Goal: Task Accomplishment & Management: Manage account settings

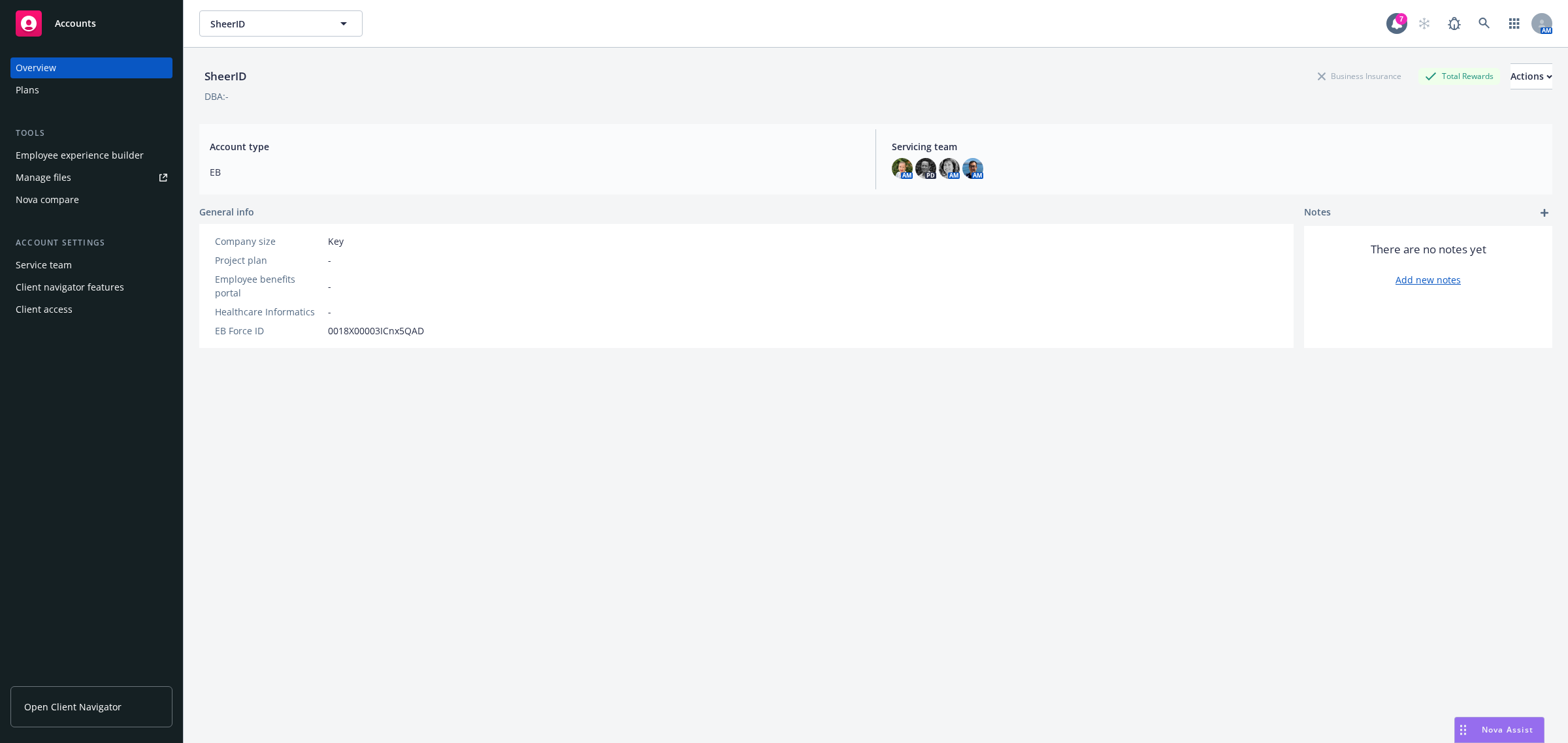
click at [41, 97] on div "Plans" at bounding box center [91, 90] width 151 height 21
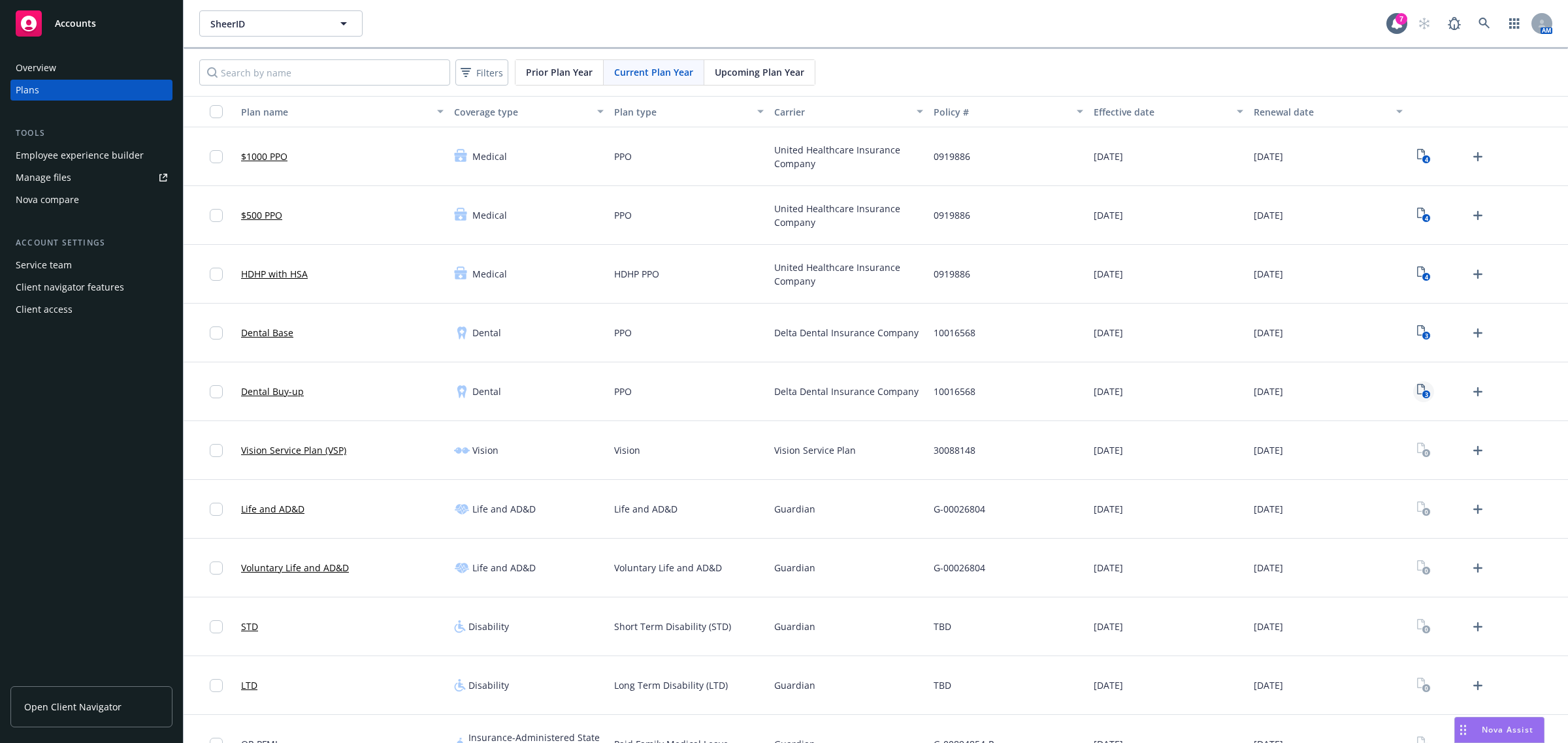
click at [1421, 390] on rect "View Plan Documents" at bounding box center [1426, 394] width 8 height 8
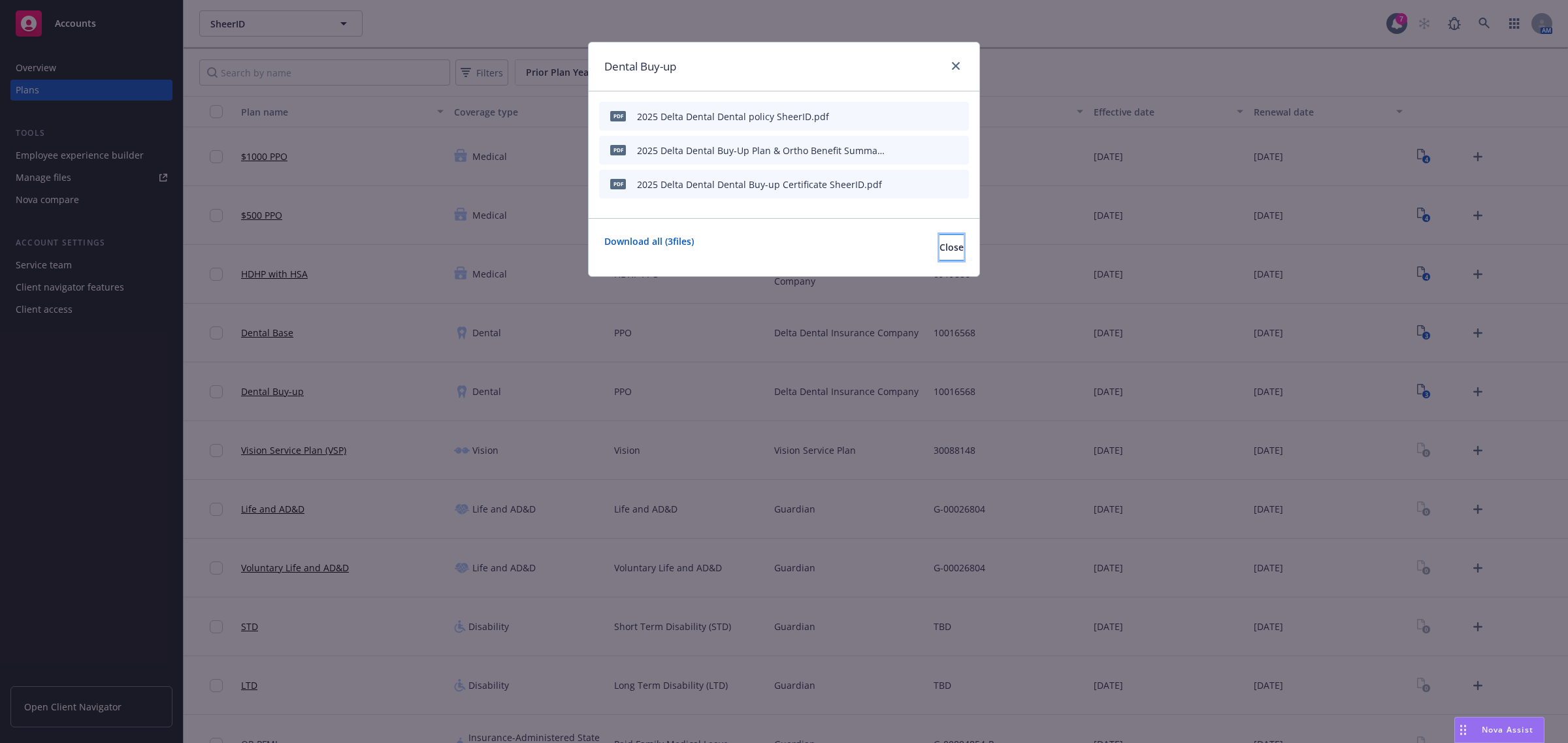
click at [940, 255] on button "Close" at bounding box center [951, 247] width 24 height 26
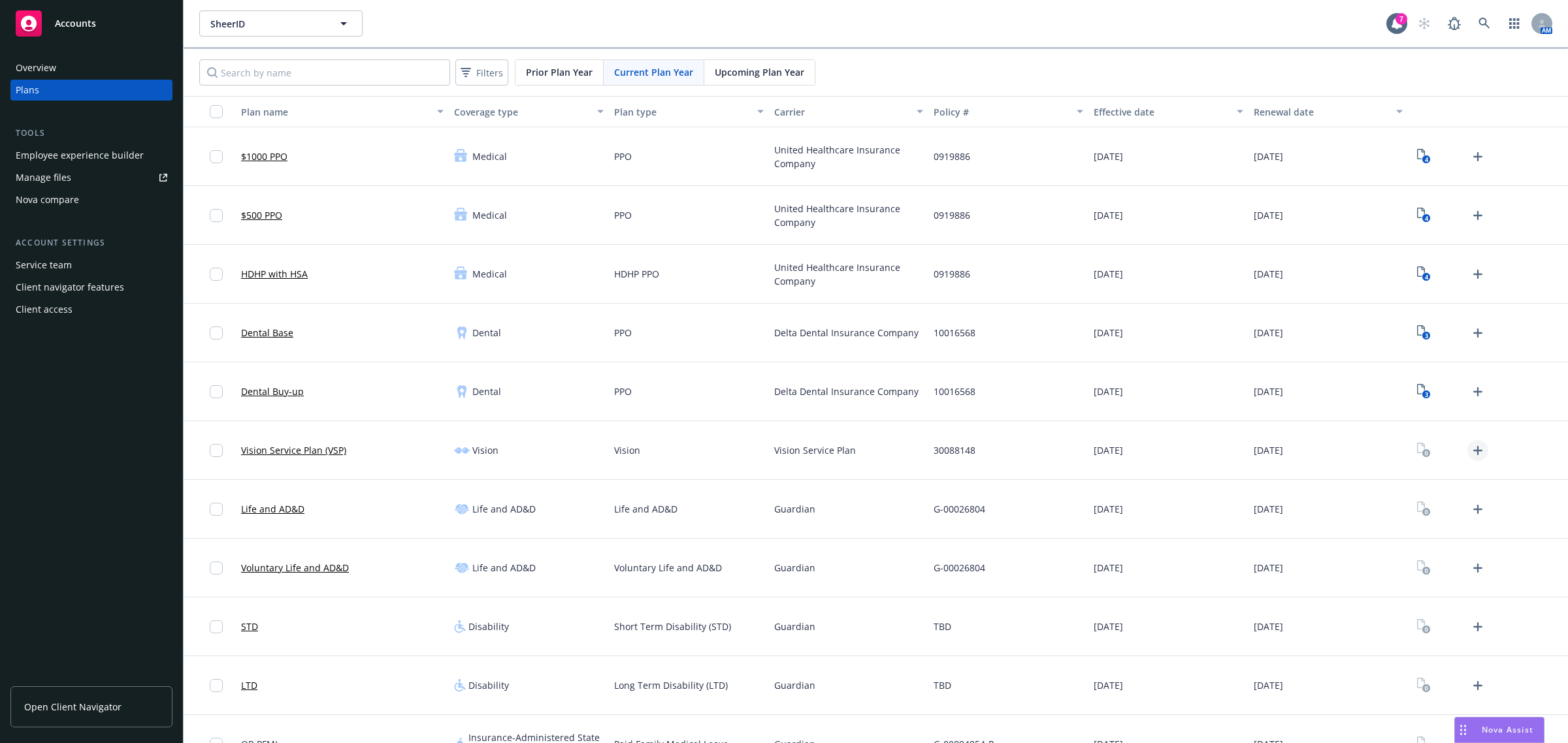
click at [1470, 449] on icon "Upload Plan Documents" at bounding box center [1477, 450] width 16 height 16
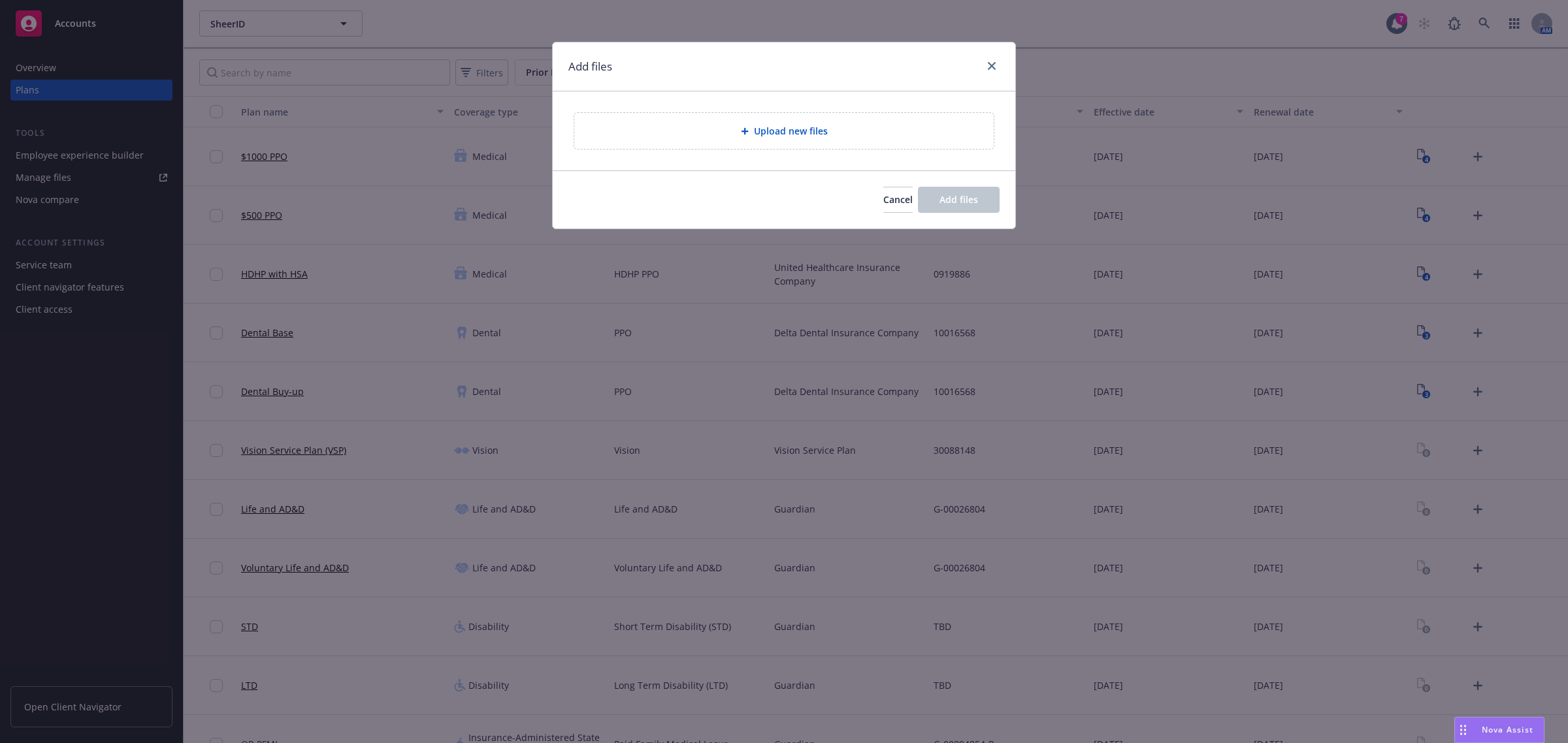
click at [766, 131] on span "Upload new files" at bounding box center [790, 131] width 74 height 14
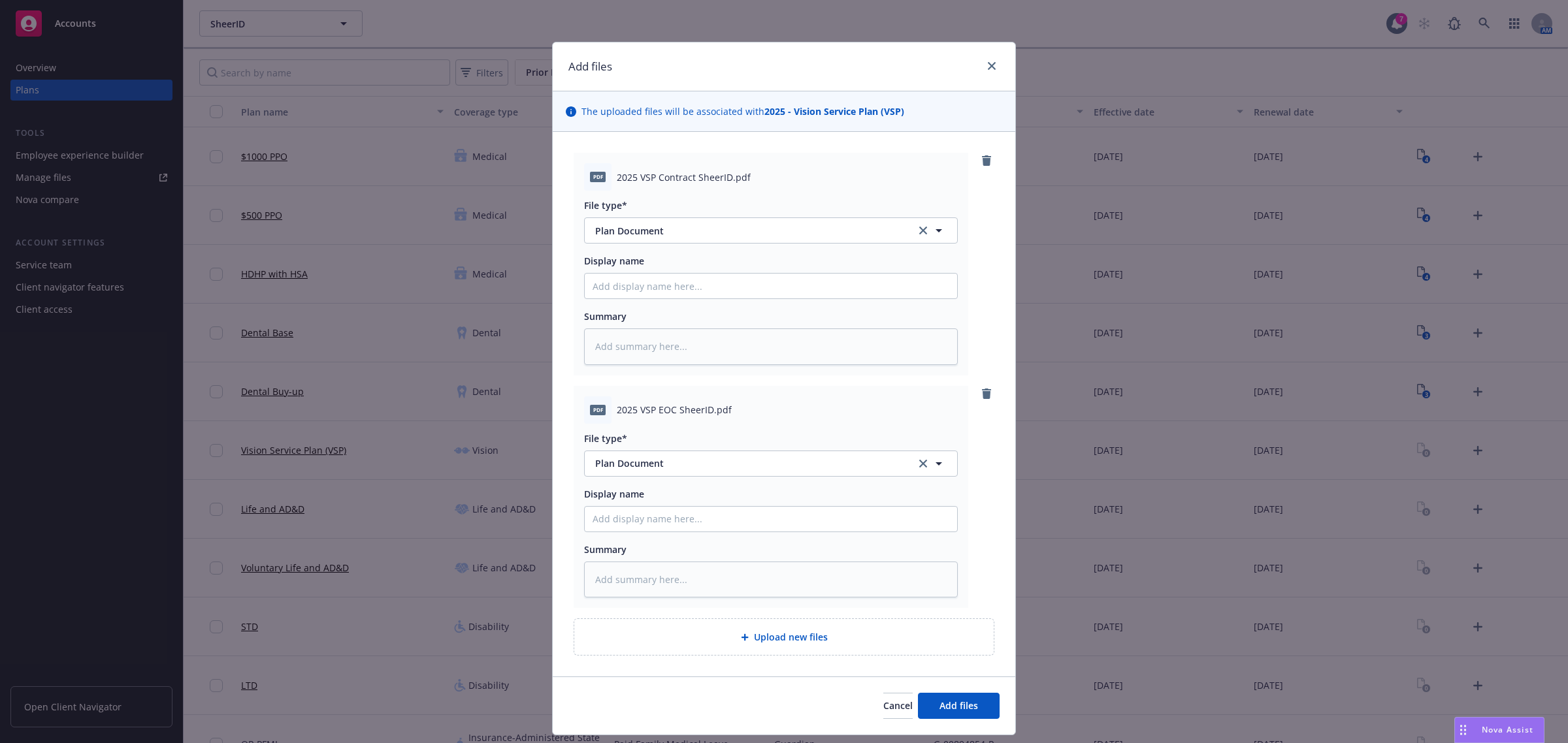
click at [870, 639] on div "Upload new files" at bounding box center [784, 637] width 399 height 15
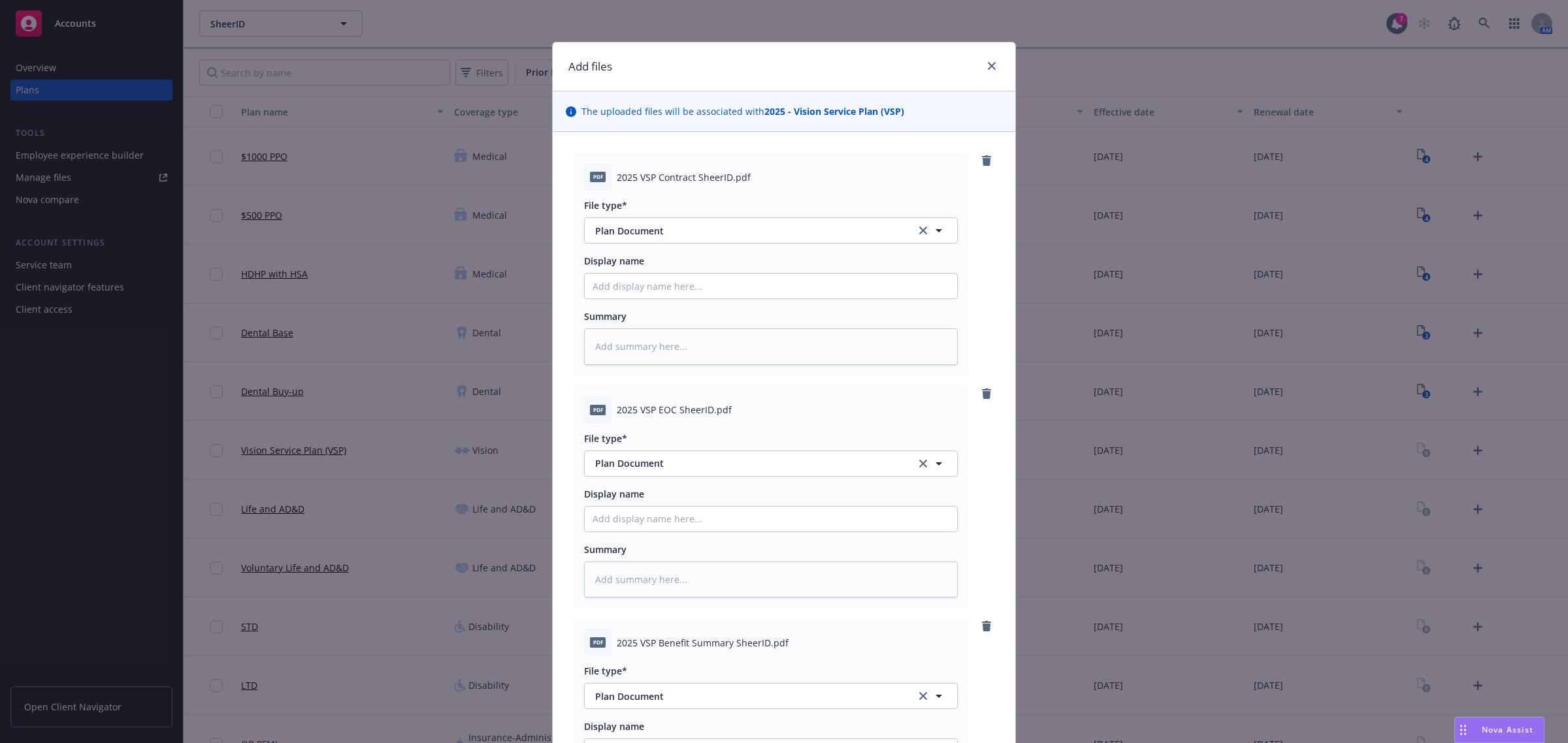
scroll to position [268, 0]
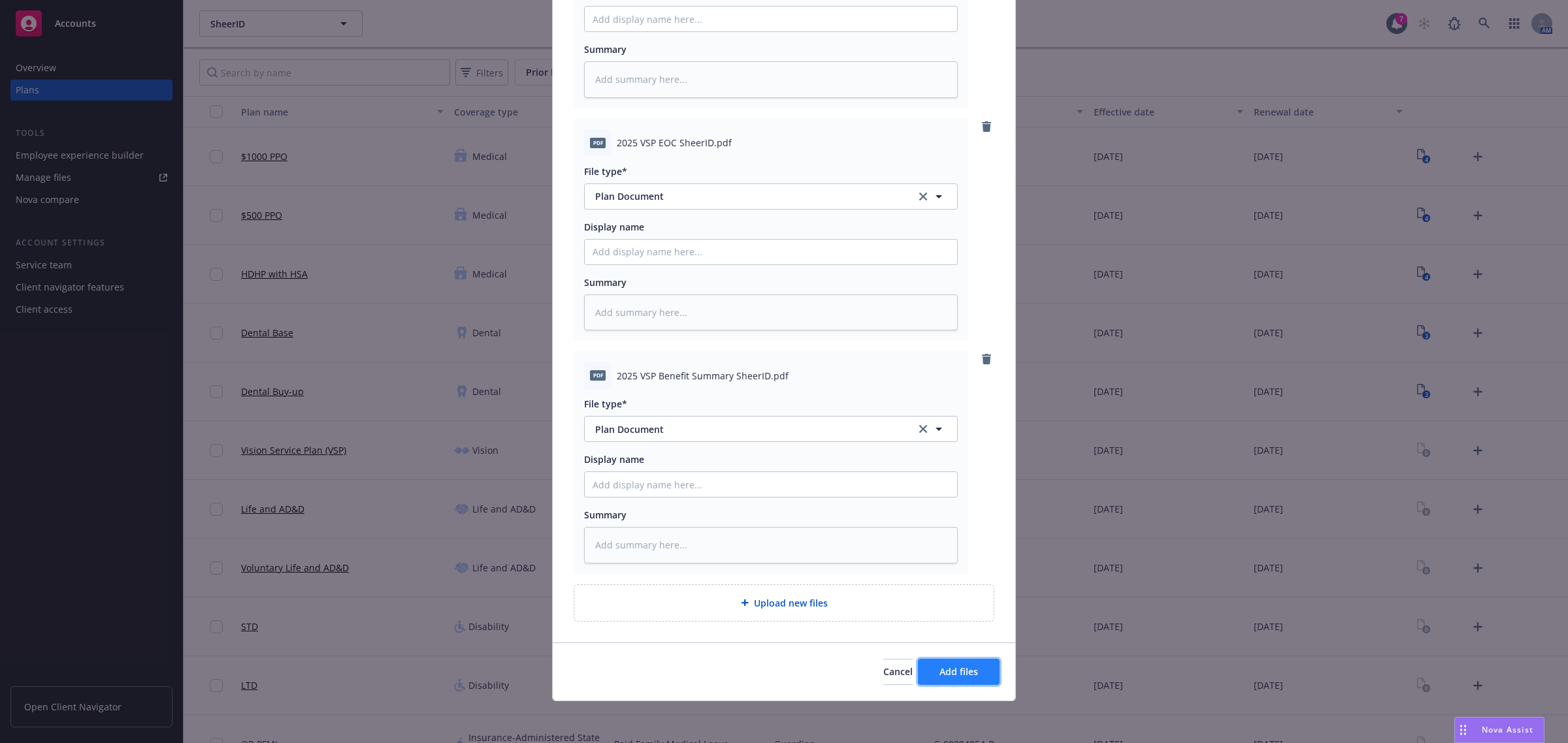
click at [932, 670] on button "Add files" at bounding box center [959, 671] width 82 height 26
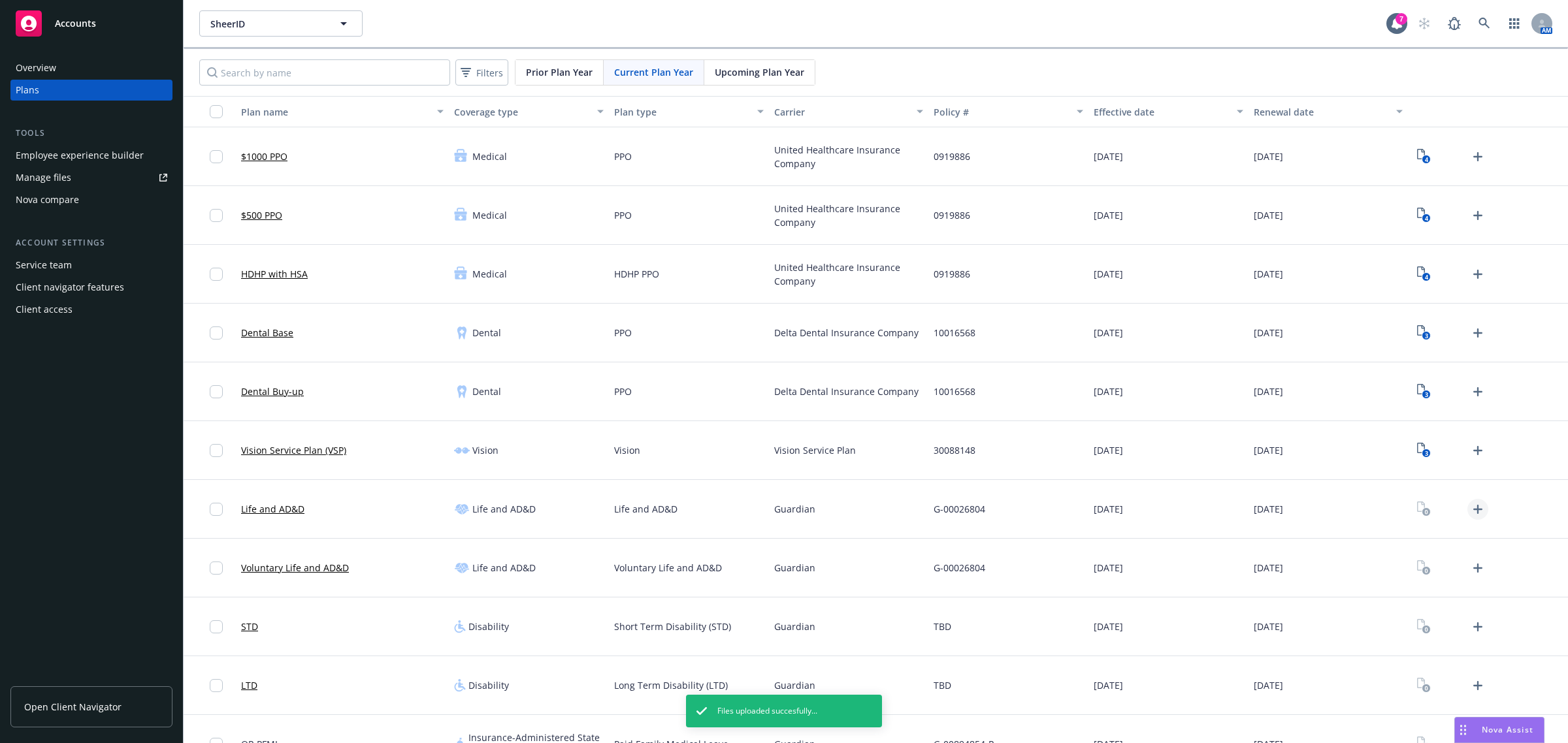
click at [1470, 511] on icon "Upload Plan Documents" at bounding box center [1477, 509] width 16 height 16
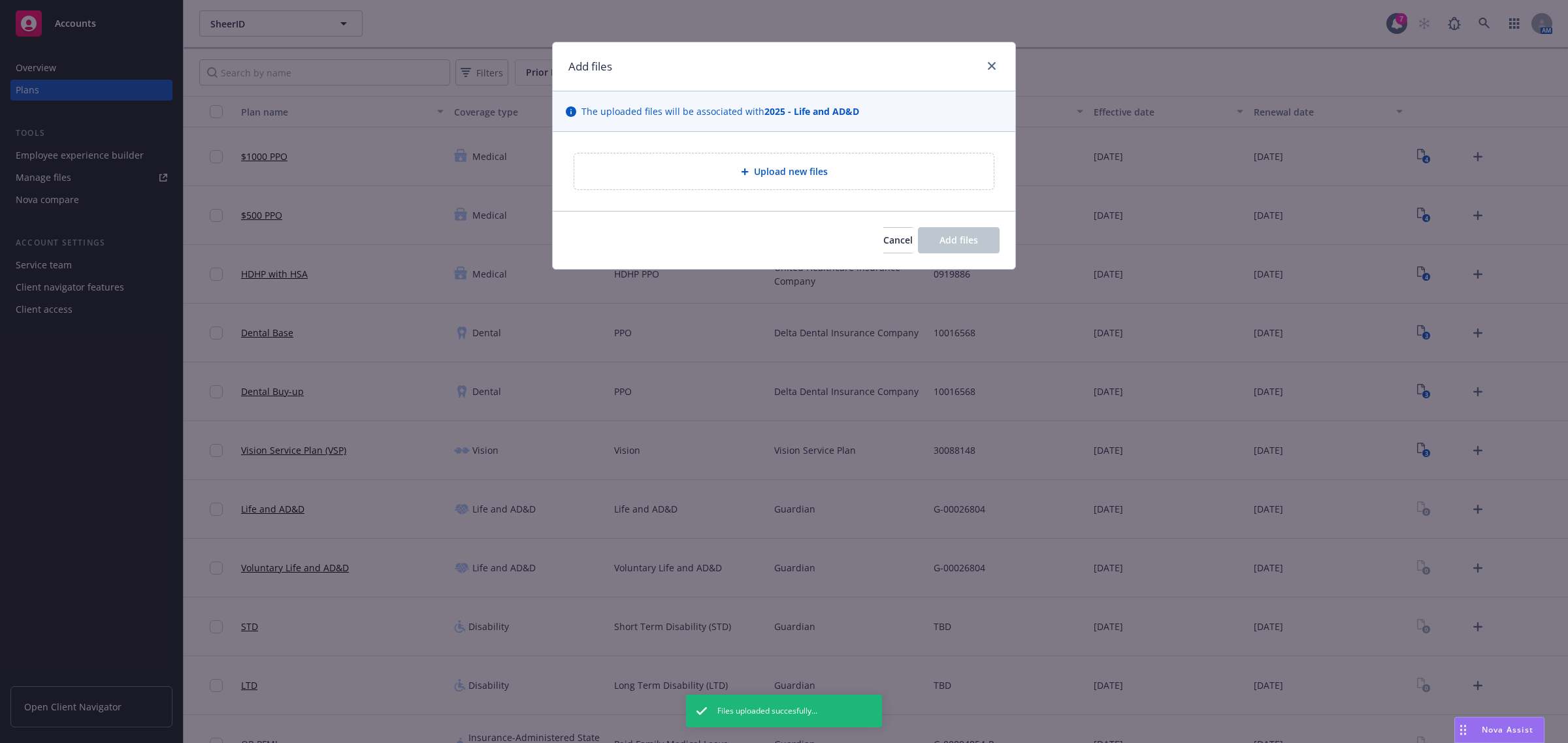
click at [791, 160] on div "Upload new files" at bounding box center [784, 171] width 419 height 36
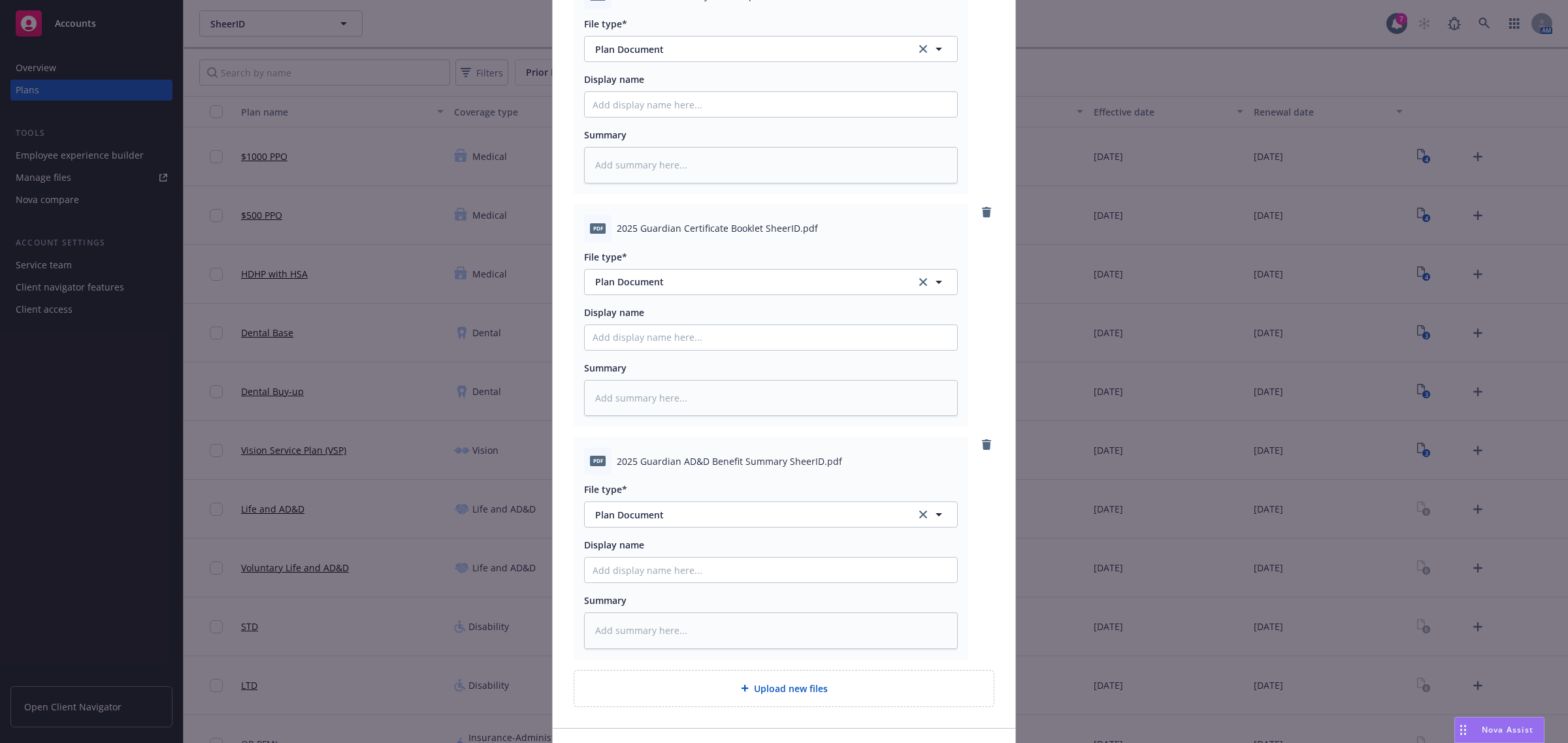
scroll to position [268, 0]
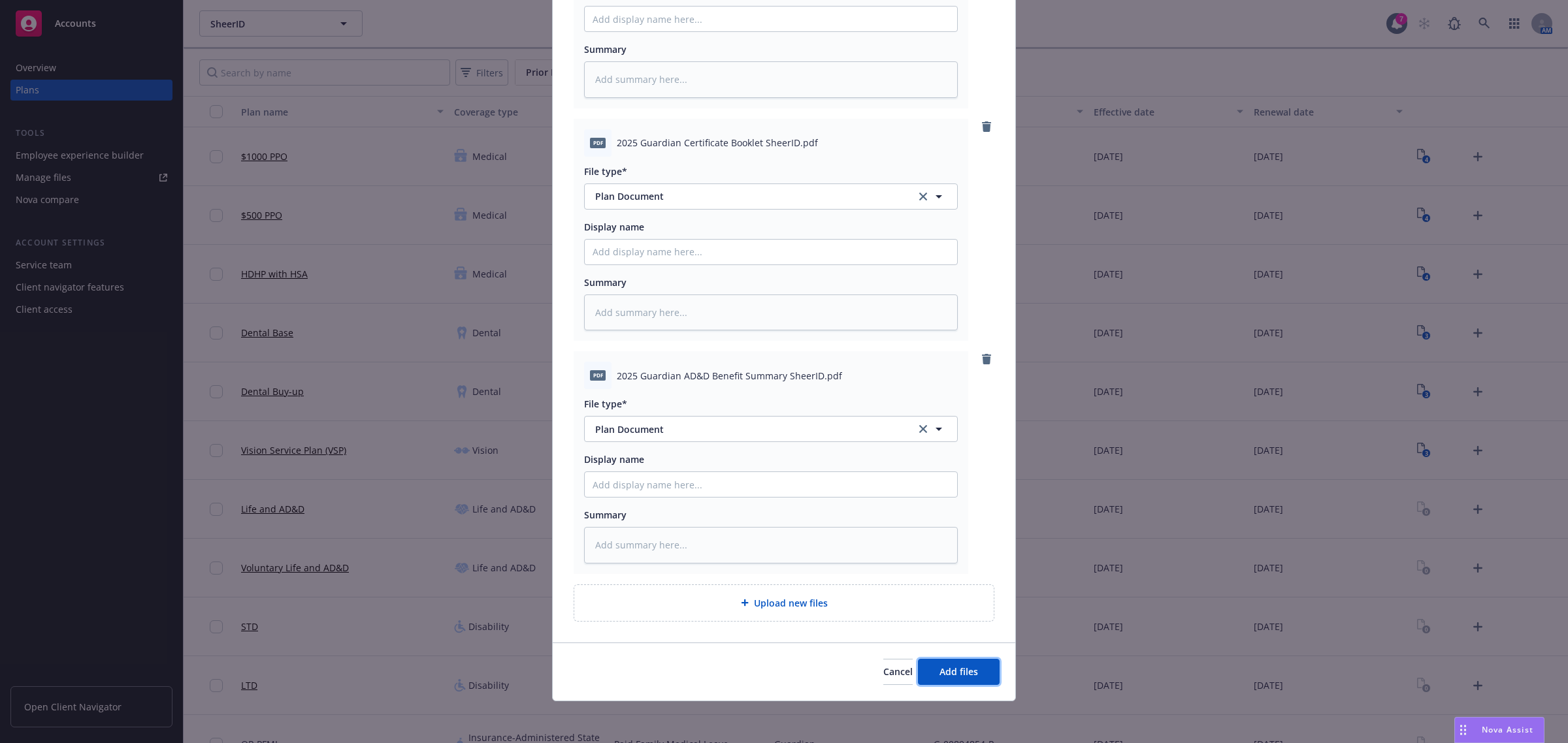
drag, startPoint x: 968, startPoint y: 667, endPoint x: 936, endPoint y: 615, distance: 61.1
click at [936, 615] on div "Add files The uploaded files will be associated with 2025 - Life and AD&D pdf 2…" at bounding box center [784, 238] width 464 height 926
click at [918, 599] on div "Upload new files" at bounding box center [784, 603] width 399 height 15
click at [980, 669] on button "Add files" at bounding box center [959, 671] width 82 height 26
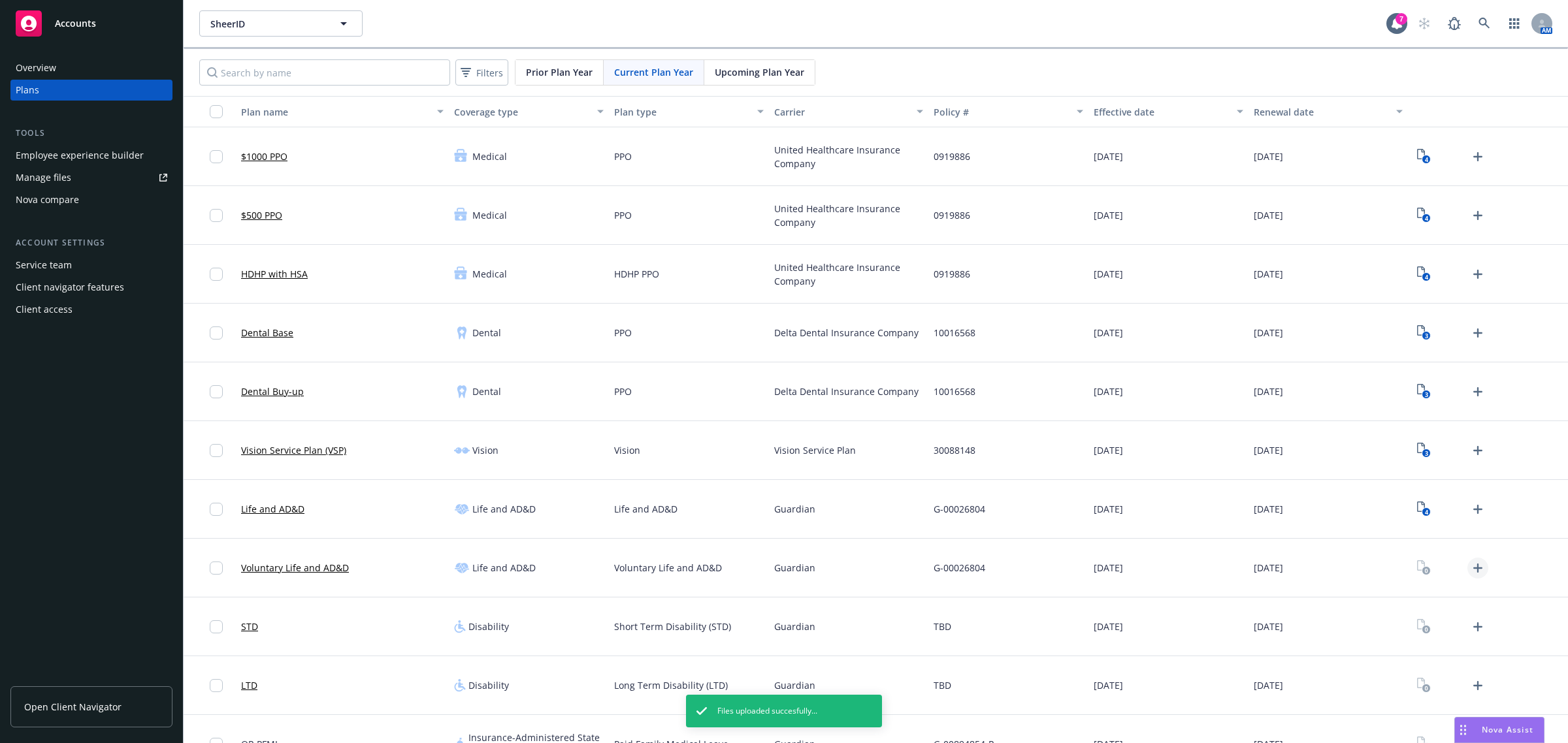
click at [1470, 569] on icon "Upload Plan Documents" at bounding box center [1477, 568] width 16 height 16
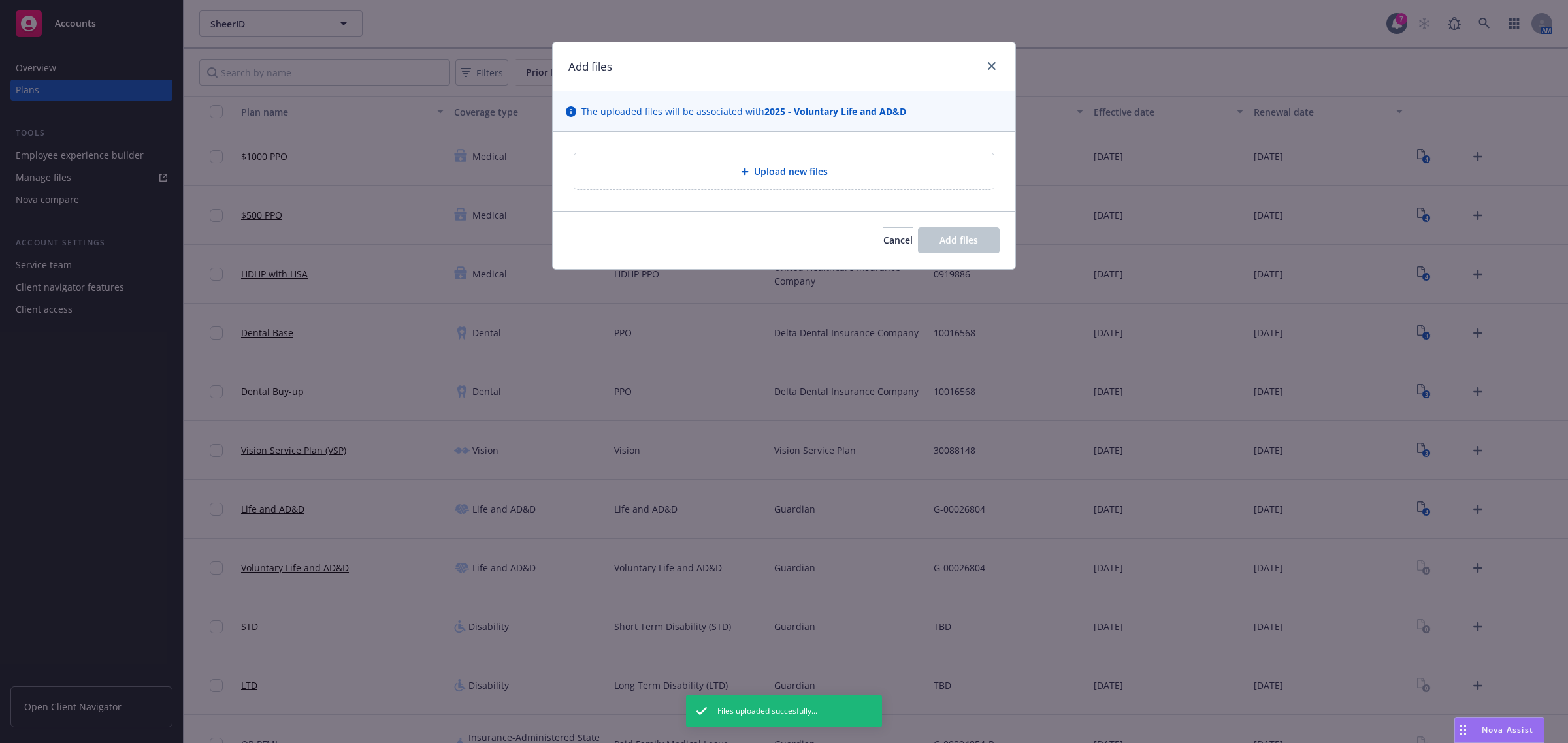
click at [749, 178] on div "Upload new files" at bounding box center [784, 172] width 399 height 15
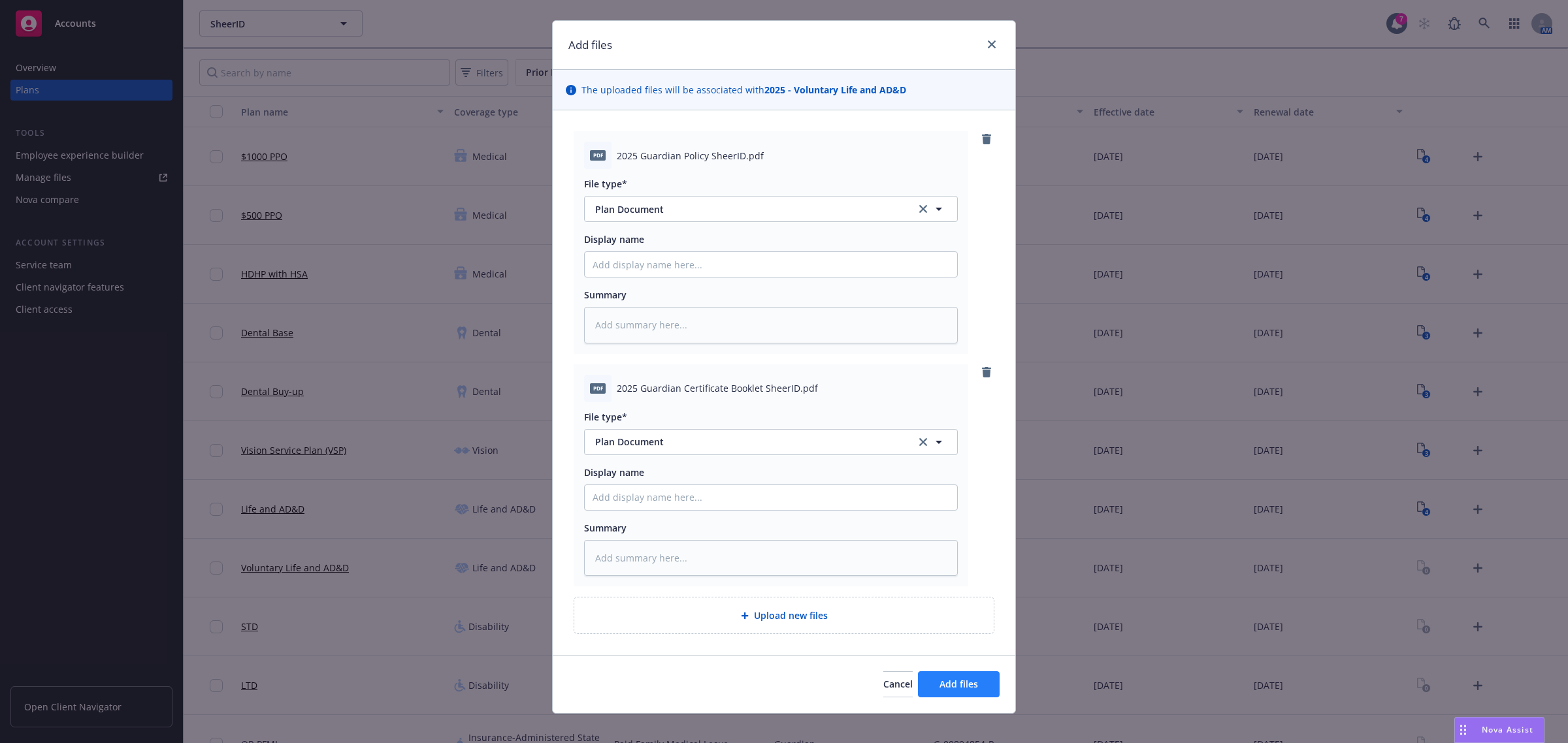
scroll to position [34, 0]
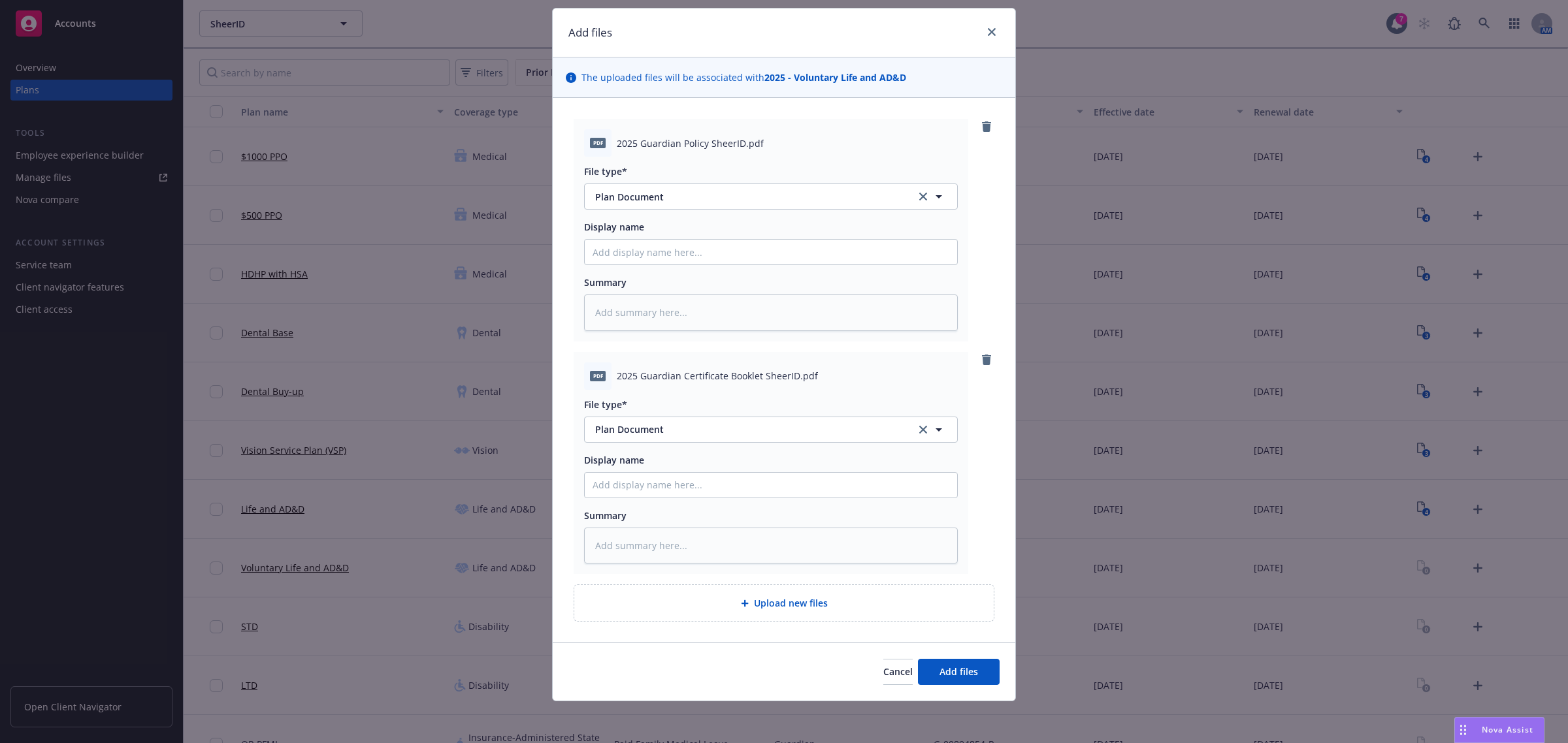
click at [899, 614] on div "Upload new files" at bounding box center [784, 603] width 419 height 36
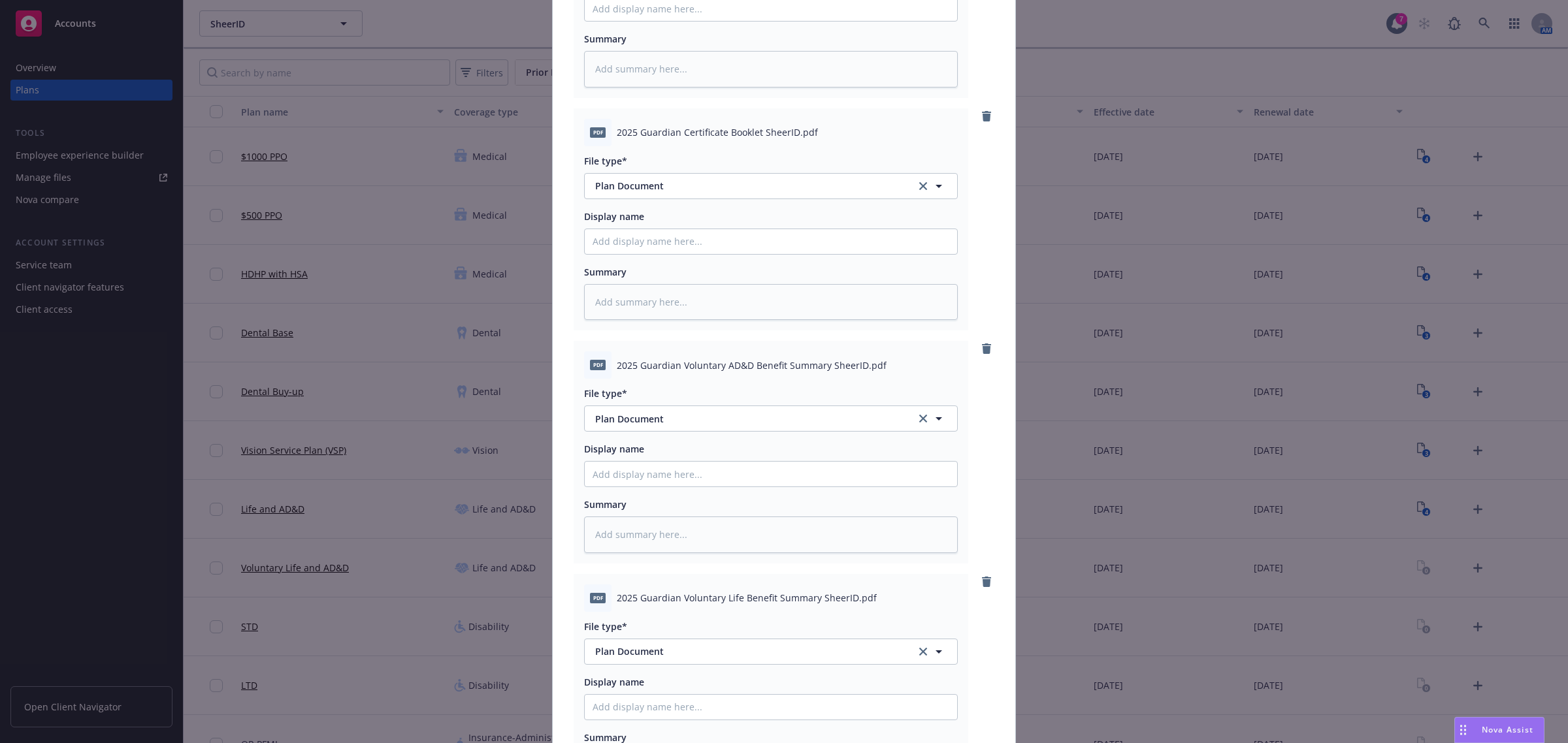
scroll to position [500, 0]
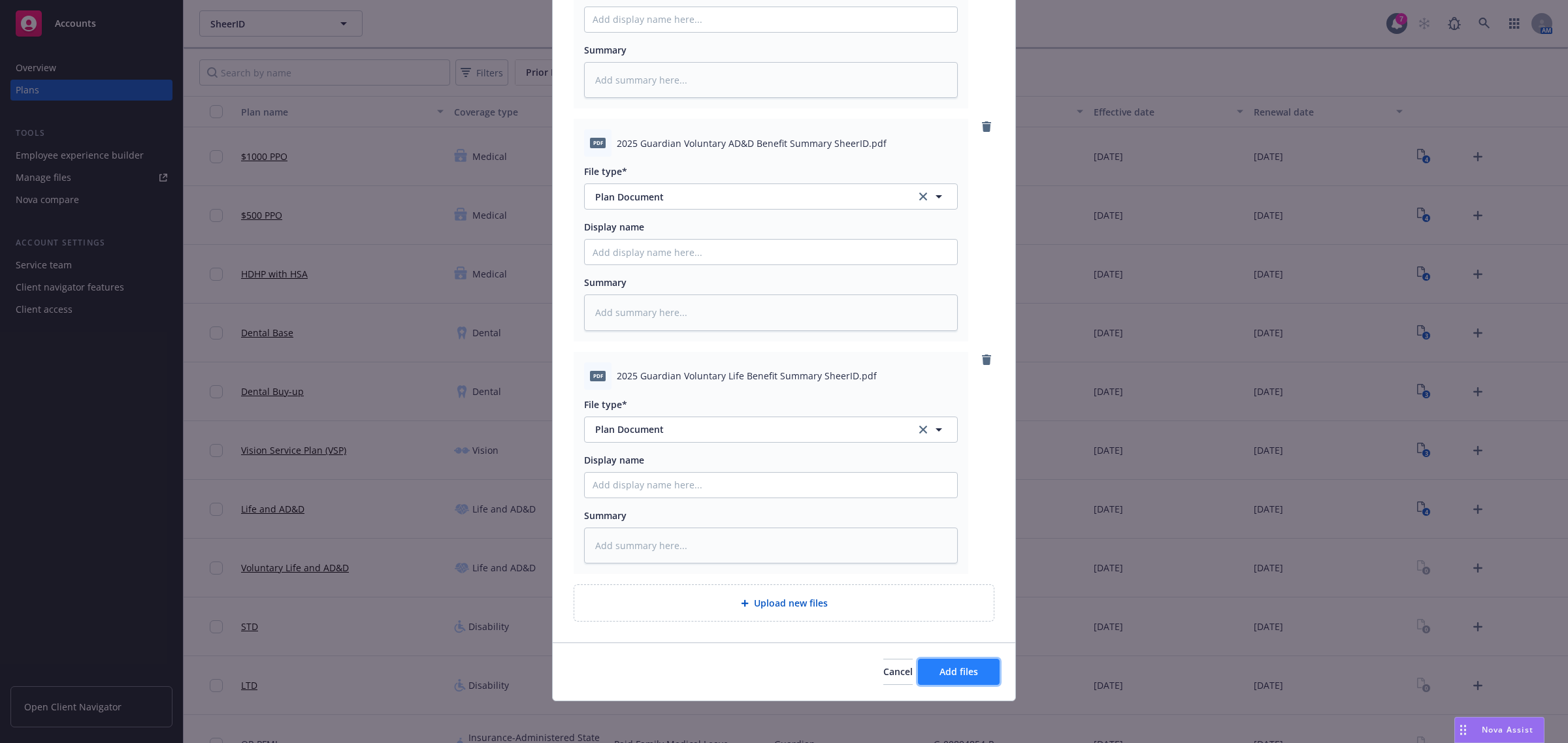
click at [967, 667] on span "Add files" at bounding box center [959, 671] width 39 height 12
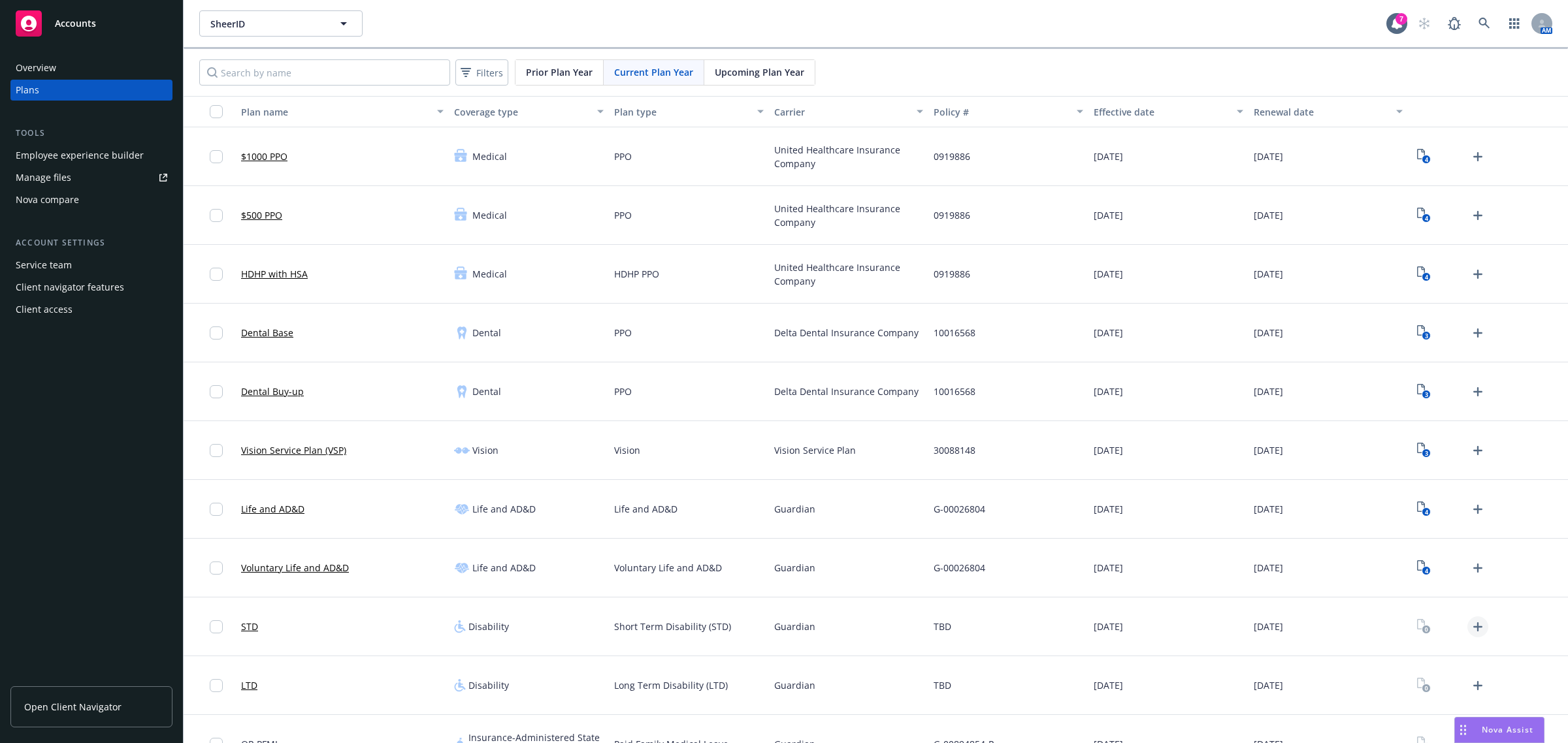
click at [1473, 625] on icon "Upload Plan Documents" at bounding box center [1477, 627] width 9 height 9
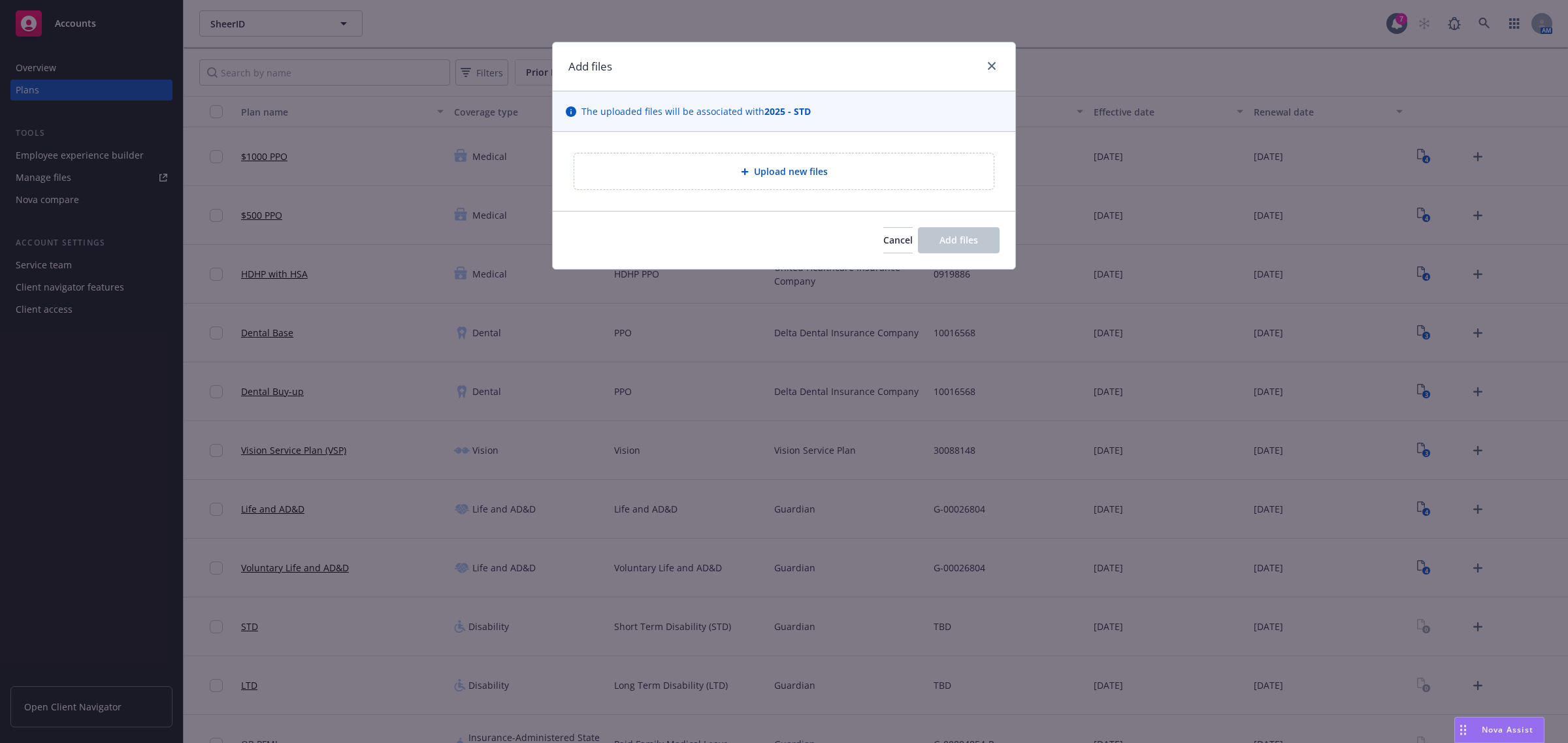
click at [696, 165] on div "Upload new files" at bounding box center [784, 172] width 399 height 15
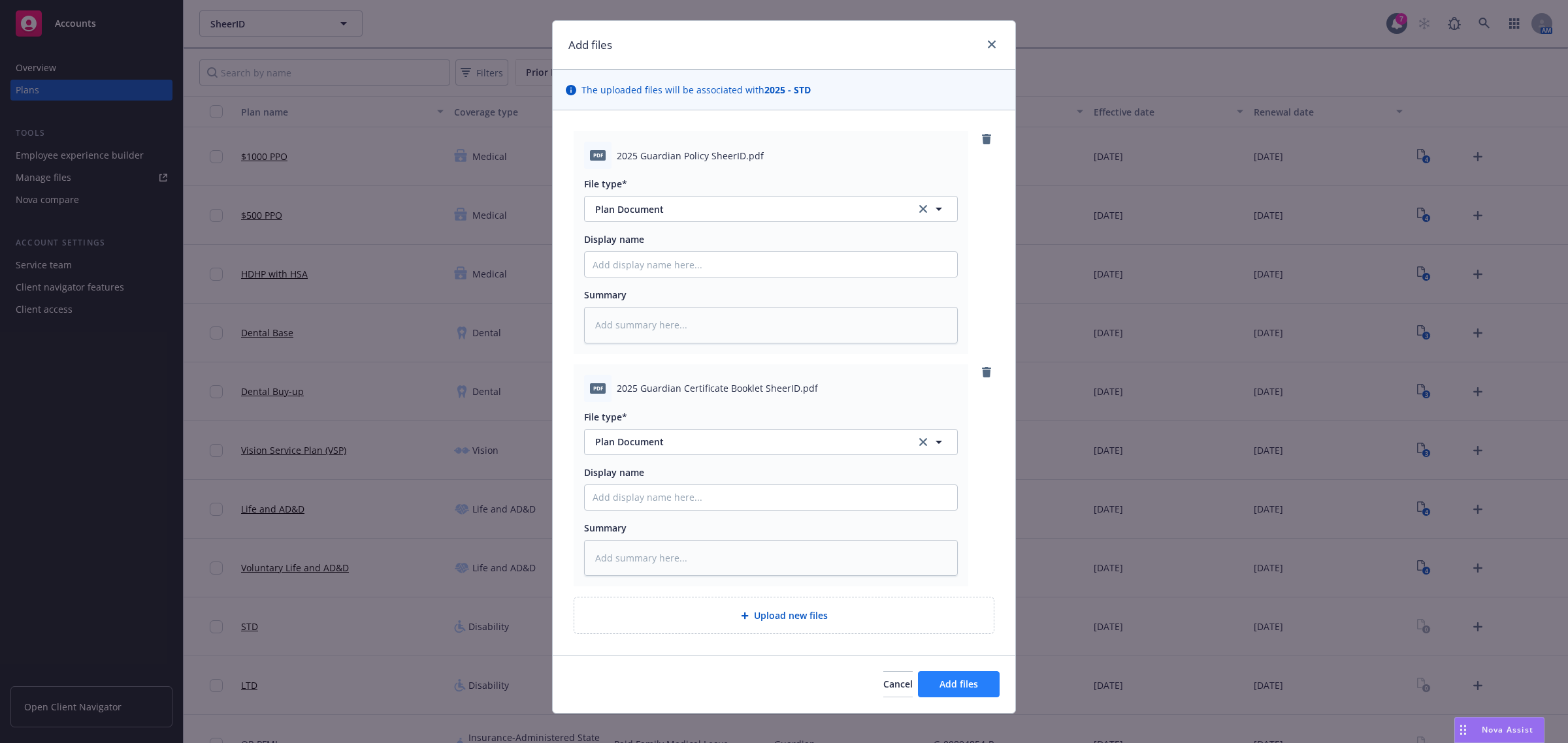
scroll to position [34, 0]
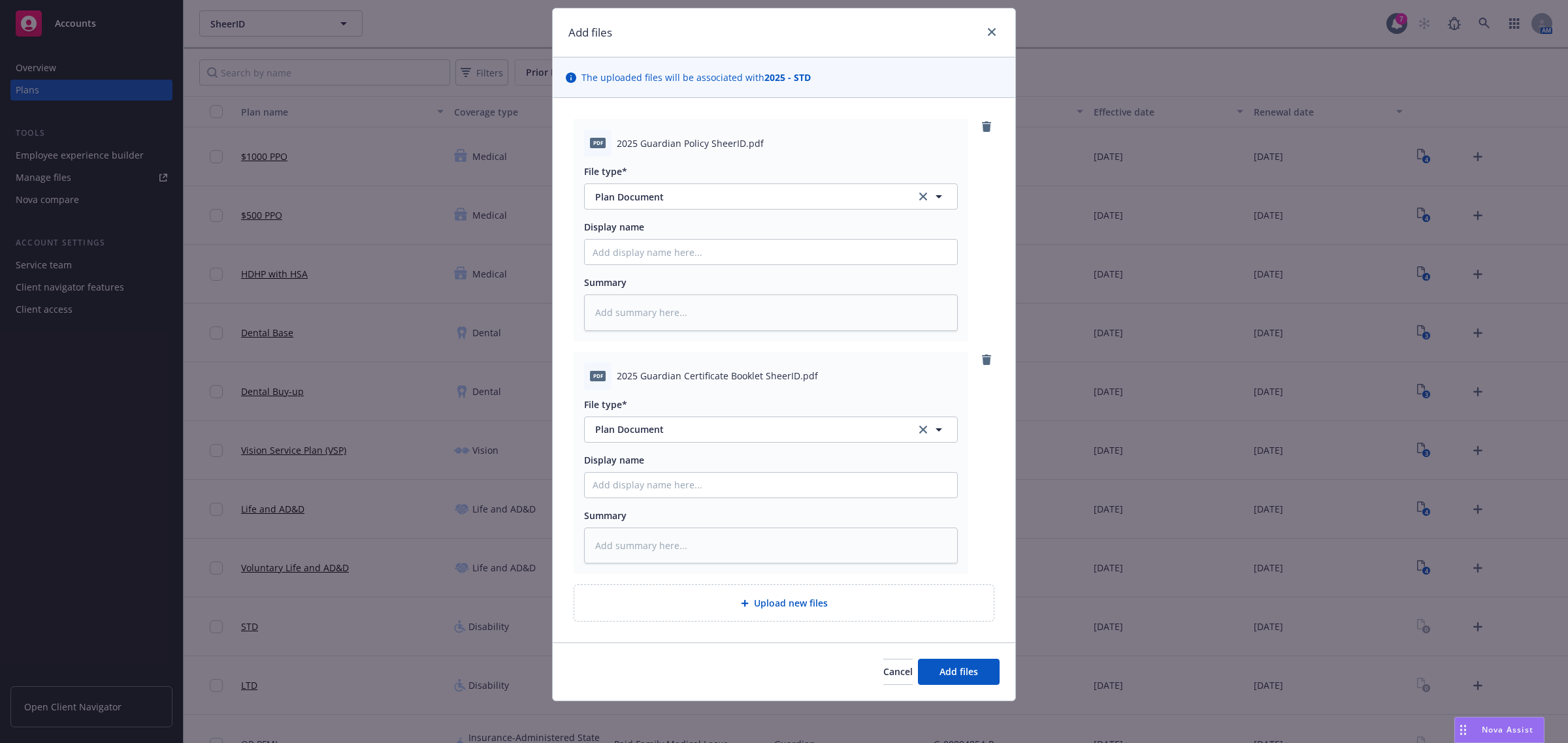
click at [792, 598] on span "Upload new files" at bounding box center [790, 603] width 74 height 14
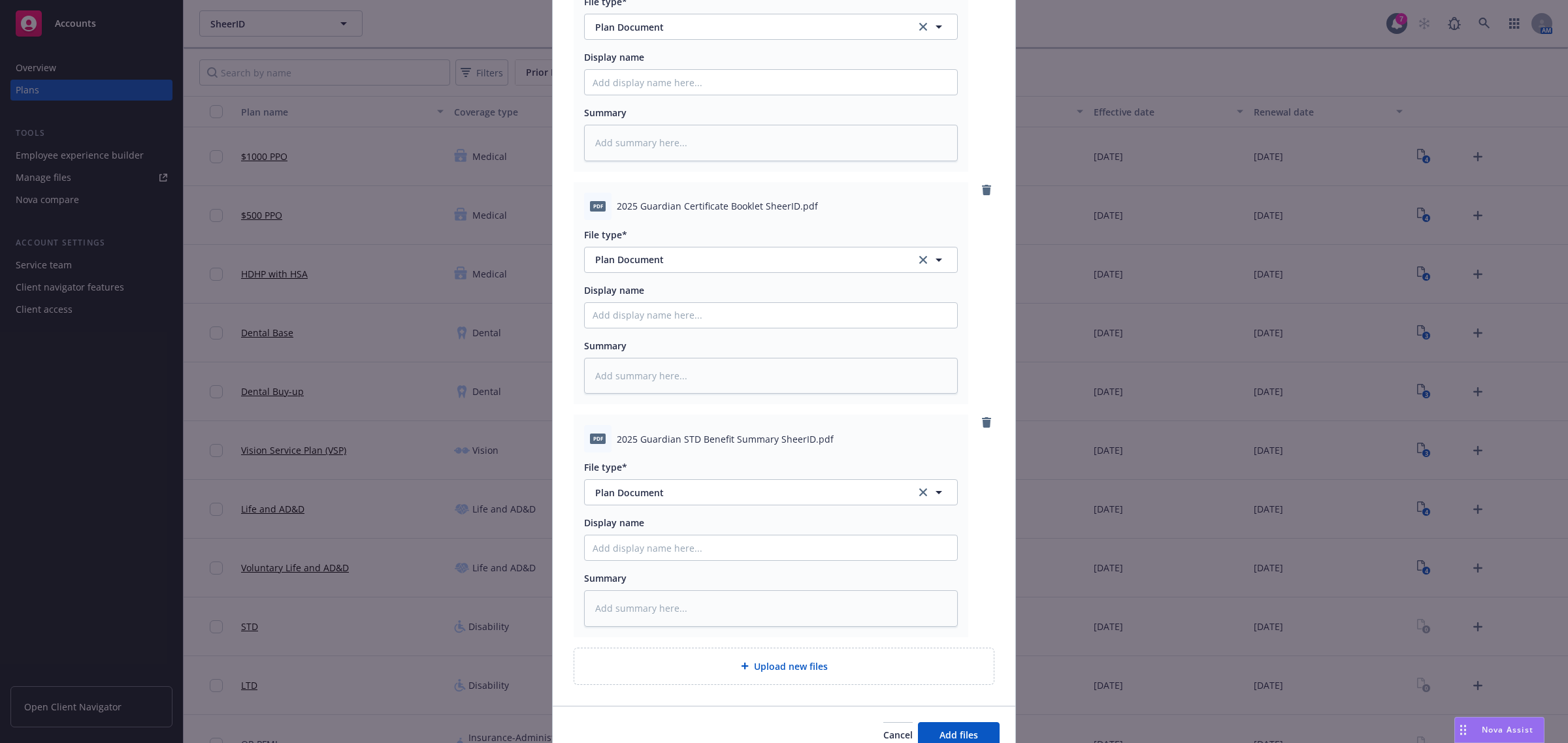
scroll to position [268, 0]
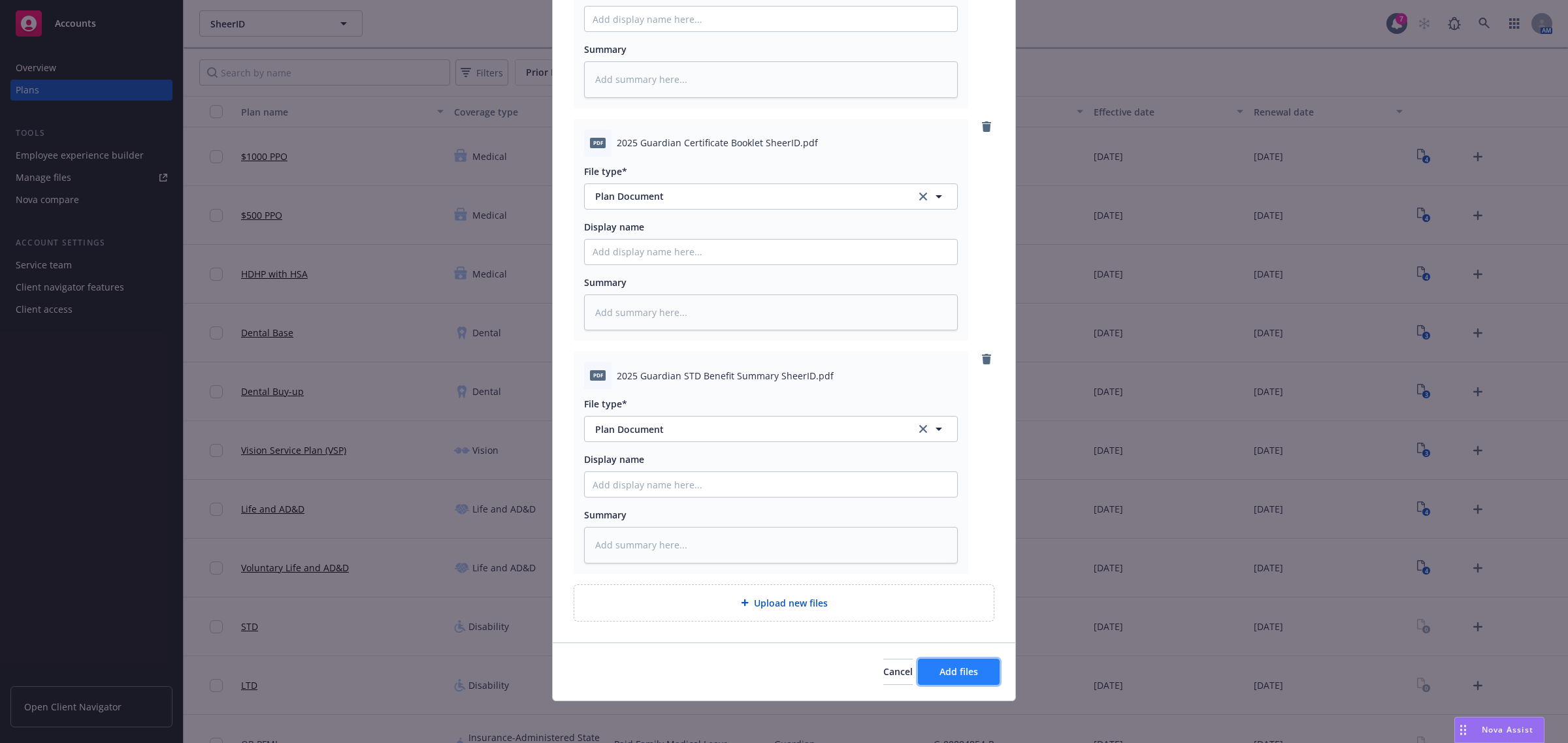
click at [970, 673] on span "Add files" at bounding box center [959, 671] width 39 height 12
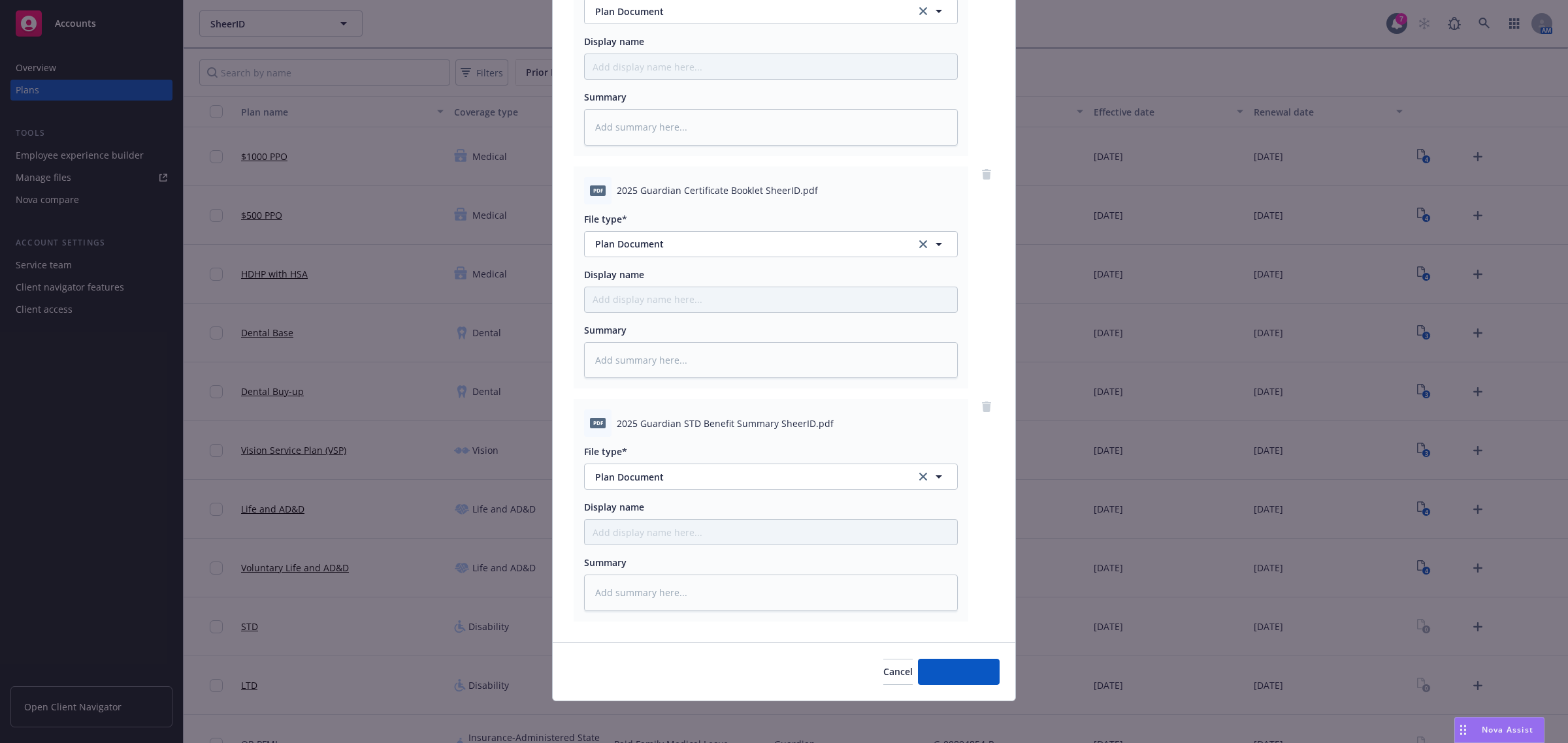
scroll to position [219, 0]
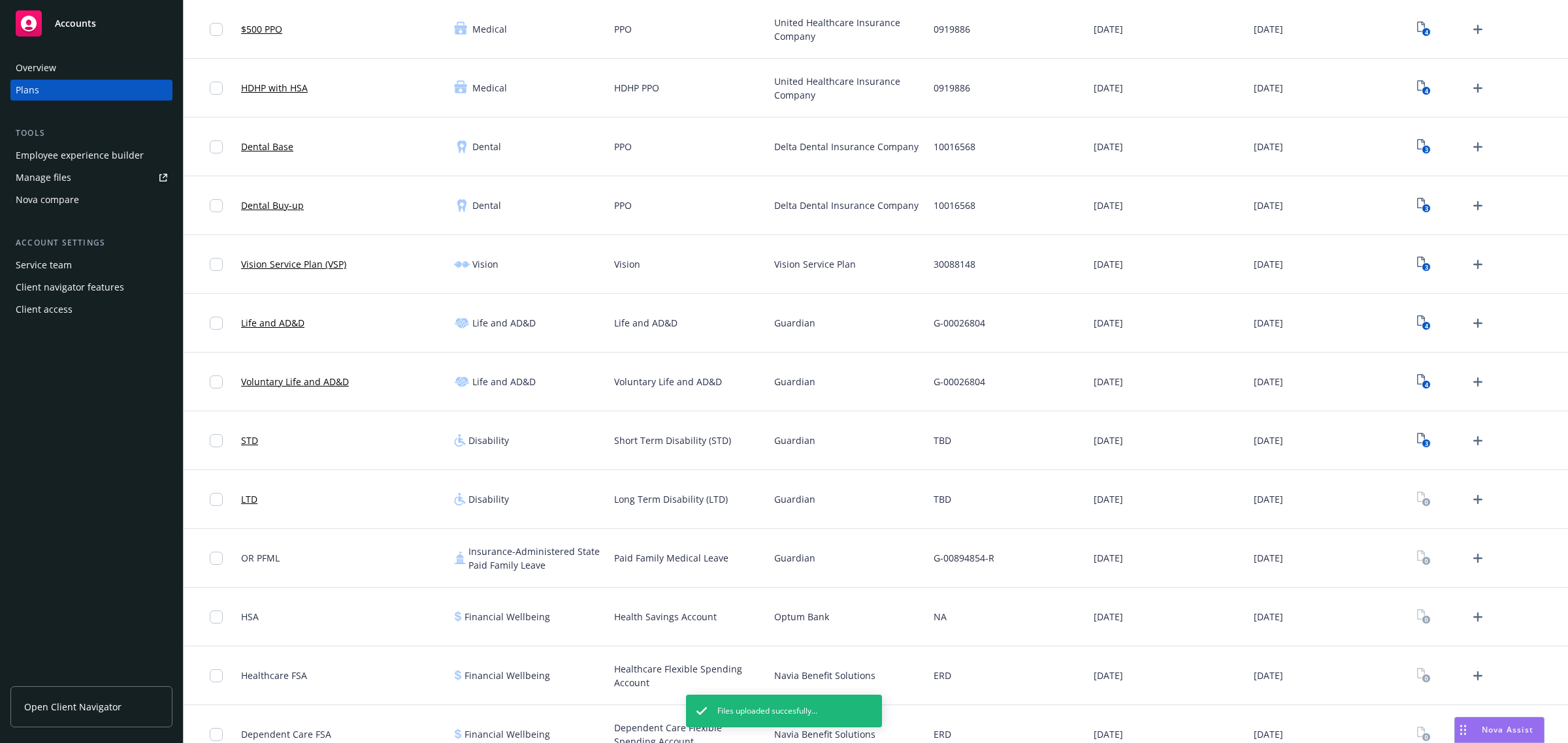
scroll to position [217, 0]
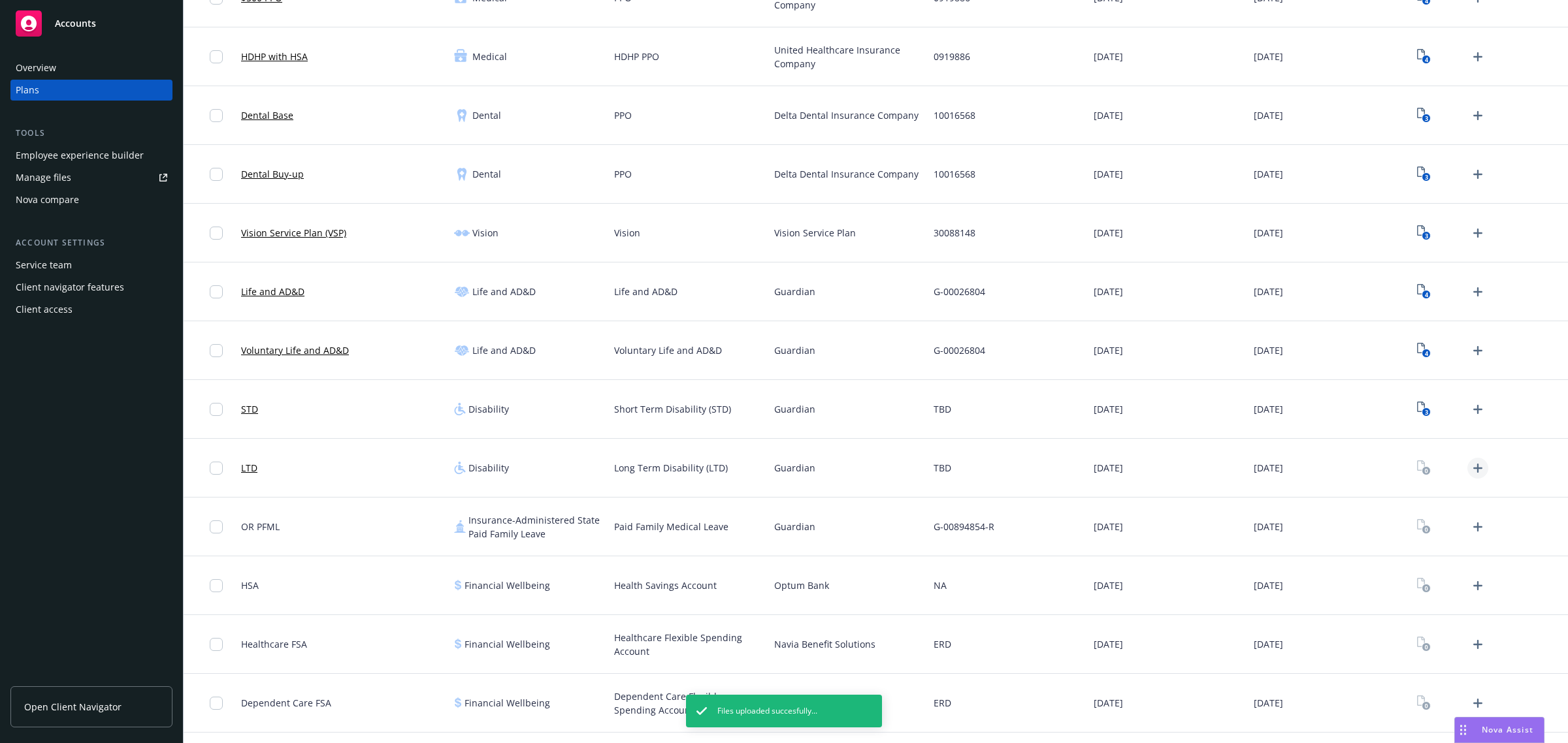
click at [1470, 475] on icon "Upload Plan Documents" at bounding box center [1477, 468] width 16 height 16
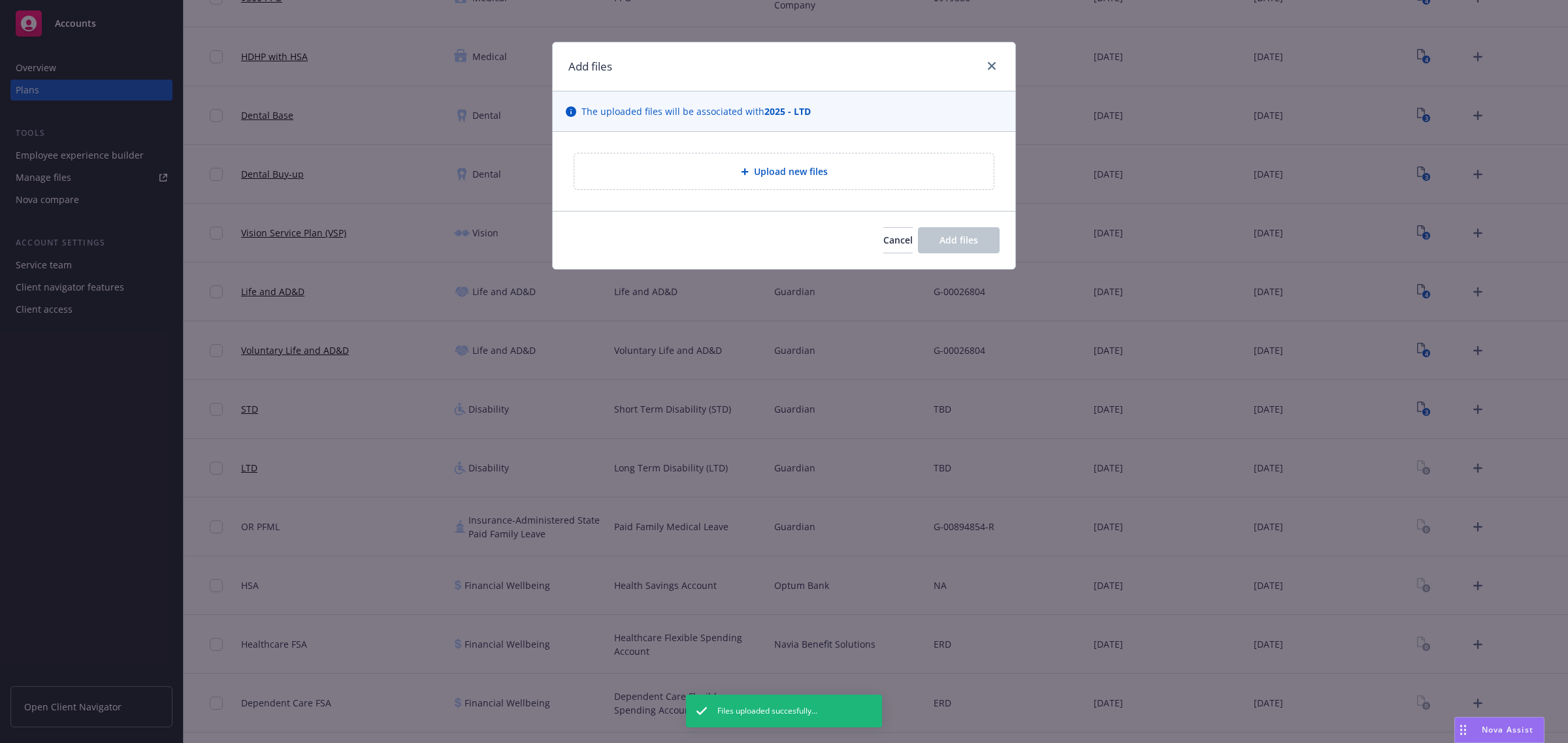
click at [799, 179] on div "Upload new files" at bounding box center [784, 172] width 399 height 15
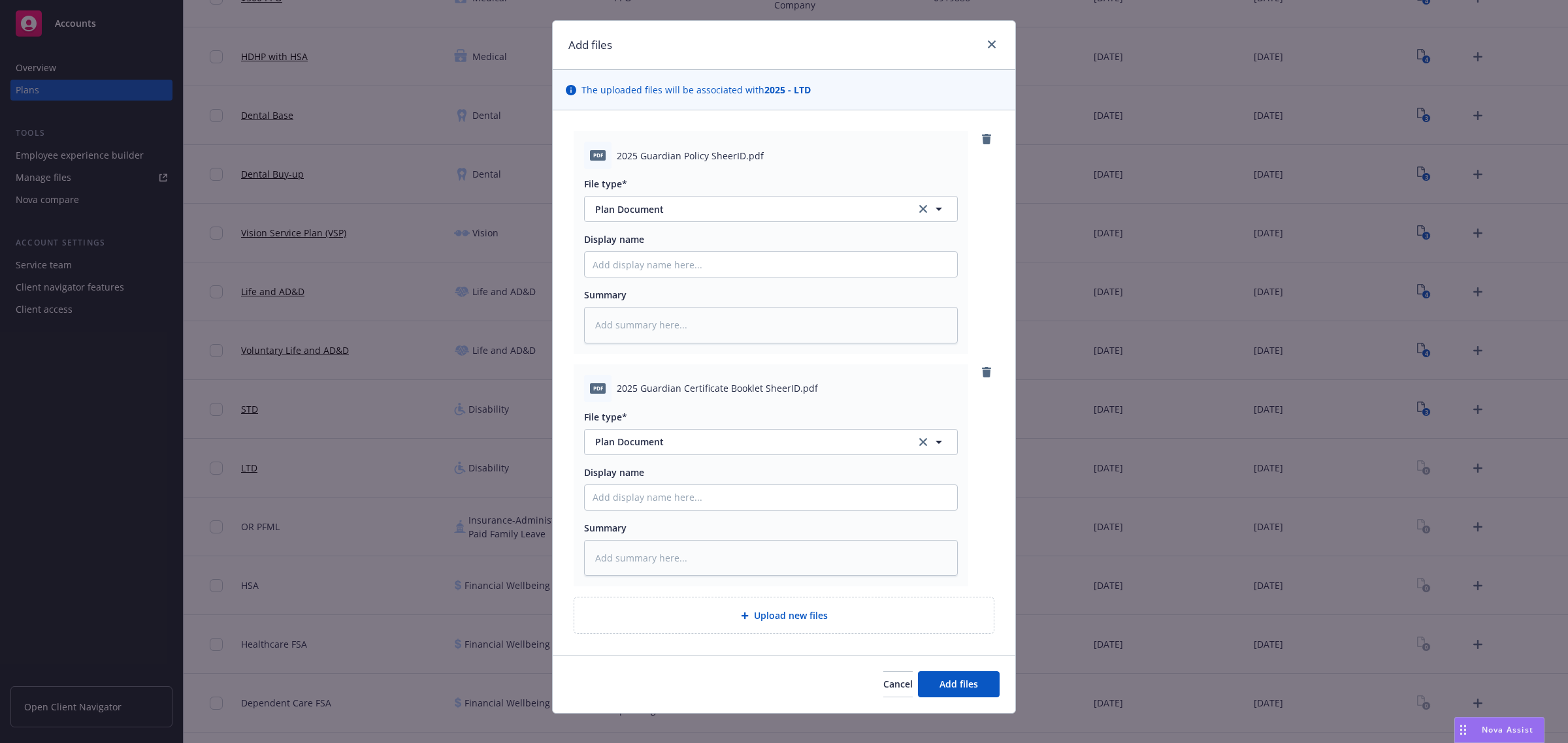
scroll to position [34, 0]
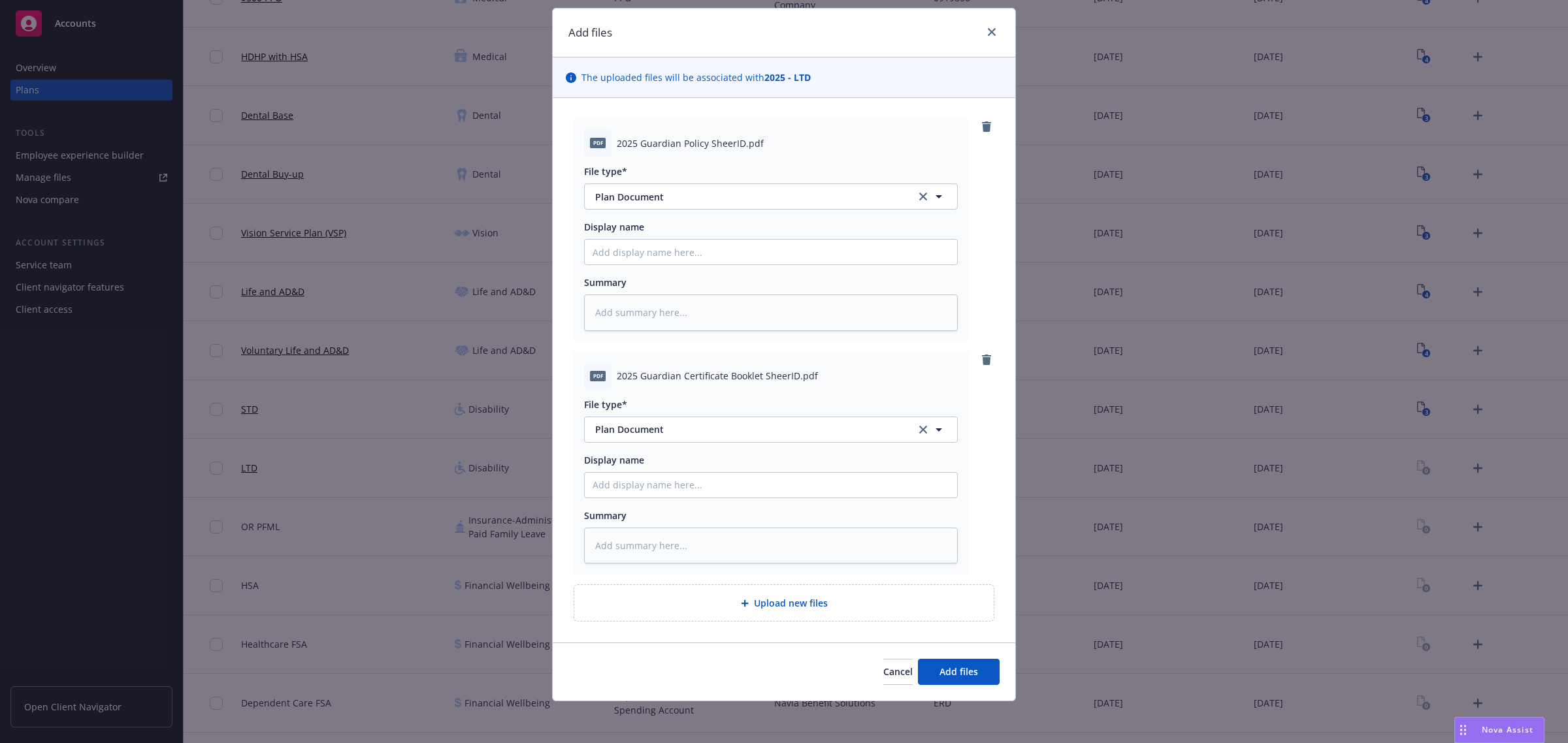
click at [837, 606] on div "Upload new files" at bounding box center [784, 603] width 399 height 15
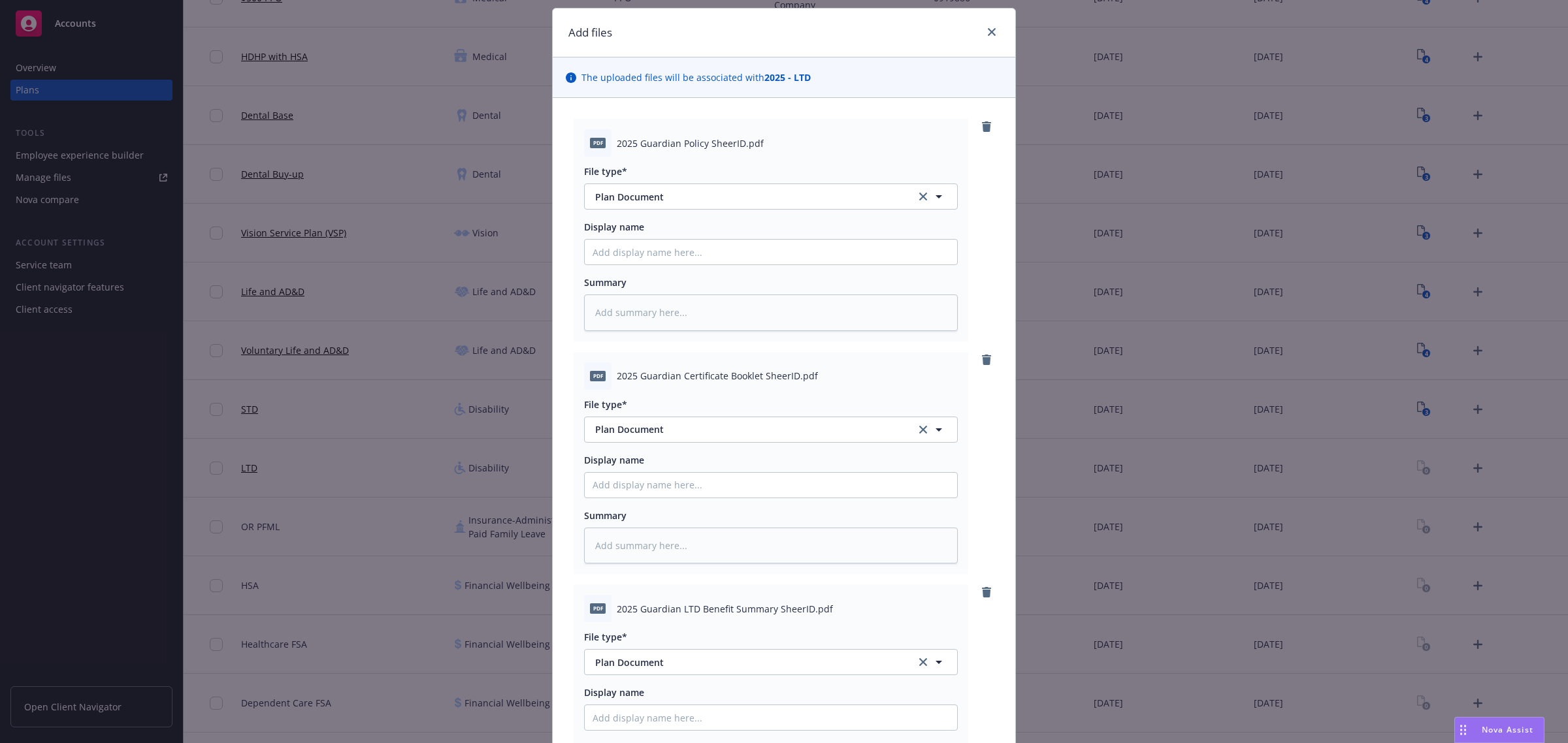
scroll to position [268, 0]
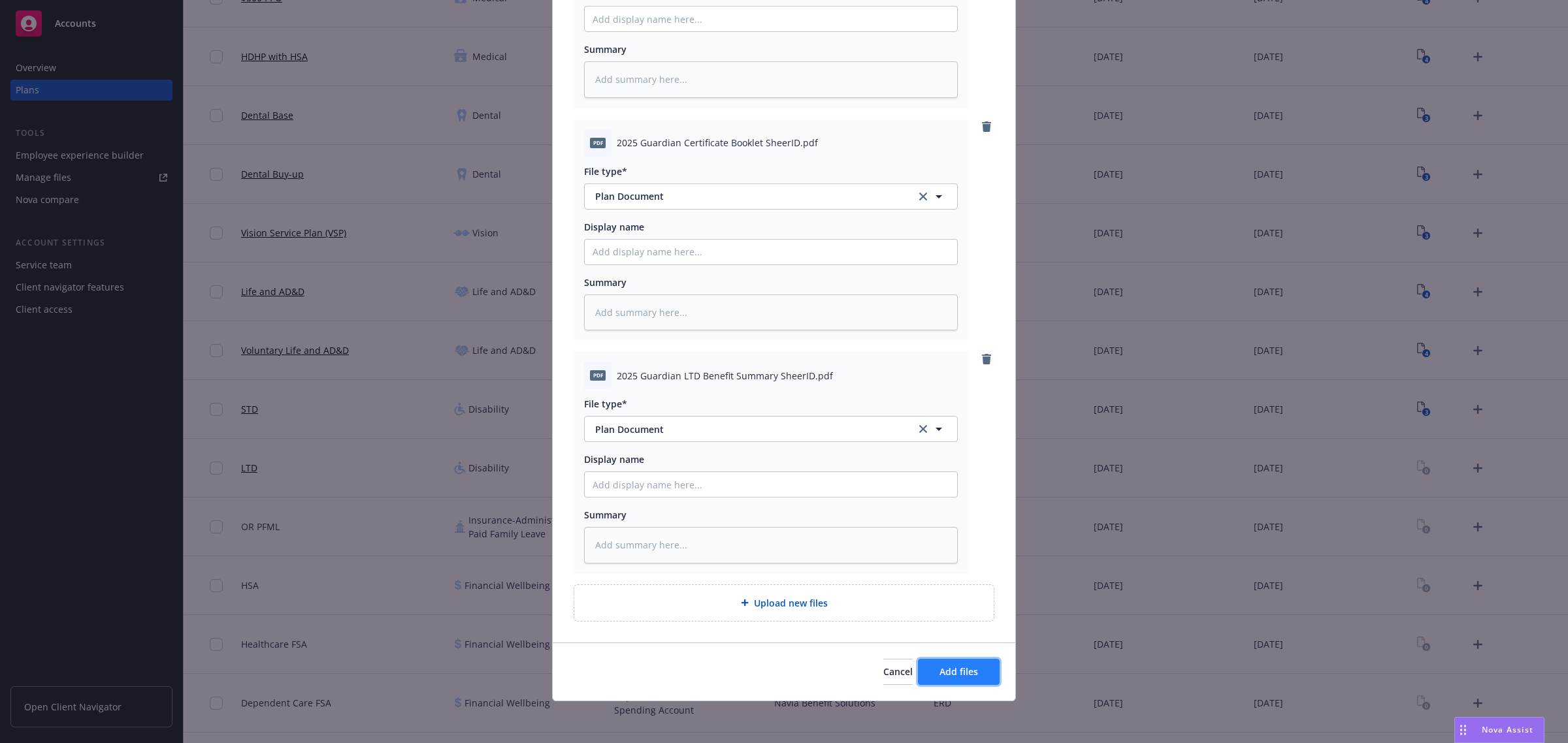
click at [955, 678] on button "Add files" at bounding box center [959, 671] width 82 height 26
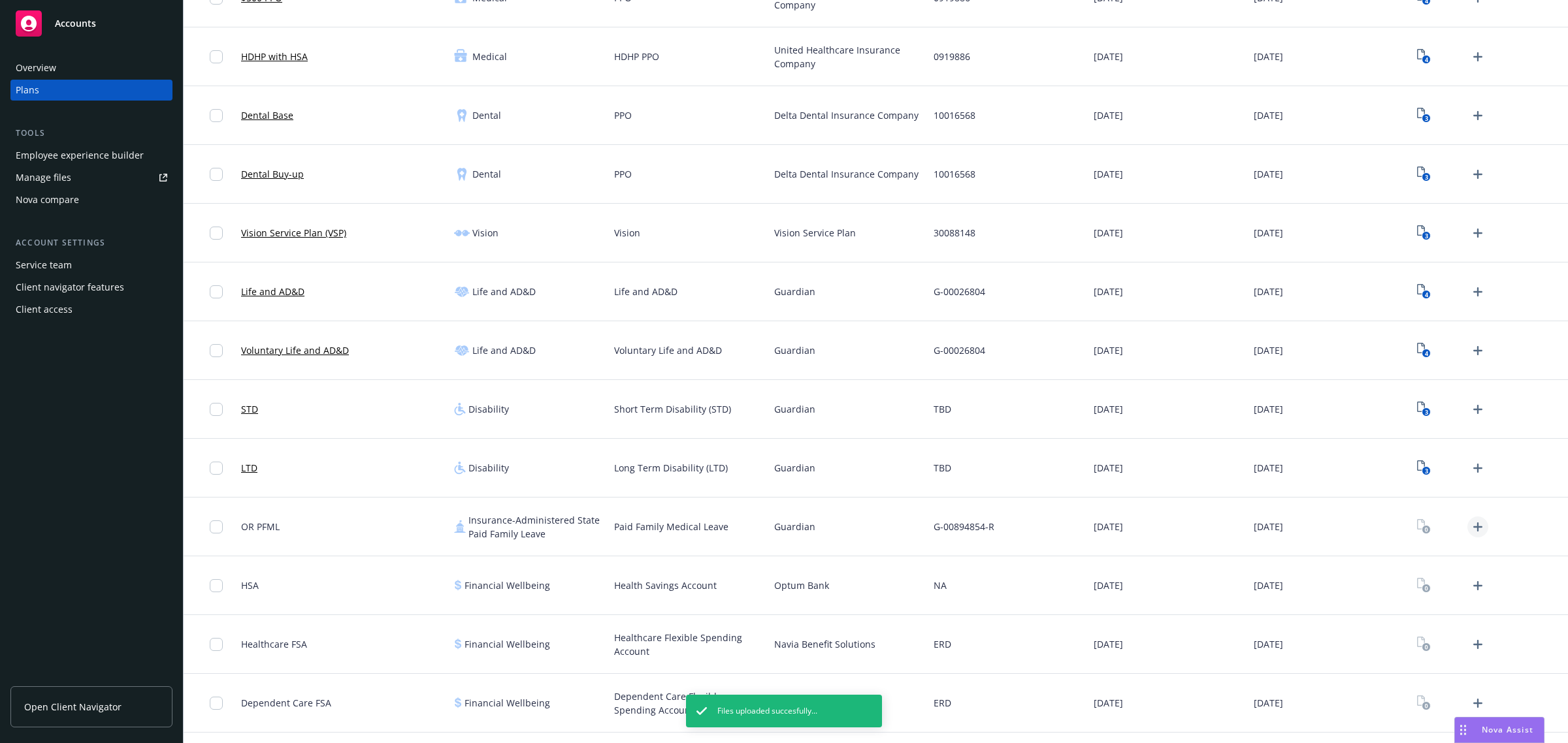
click at [1471, 527] on icon "Upload Plan Documents" at bounding box center [1477, 526] width 16 height 16
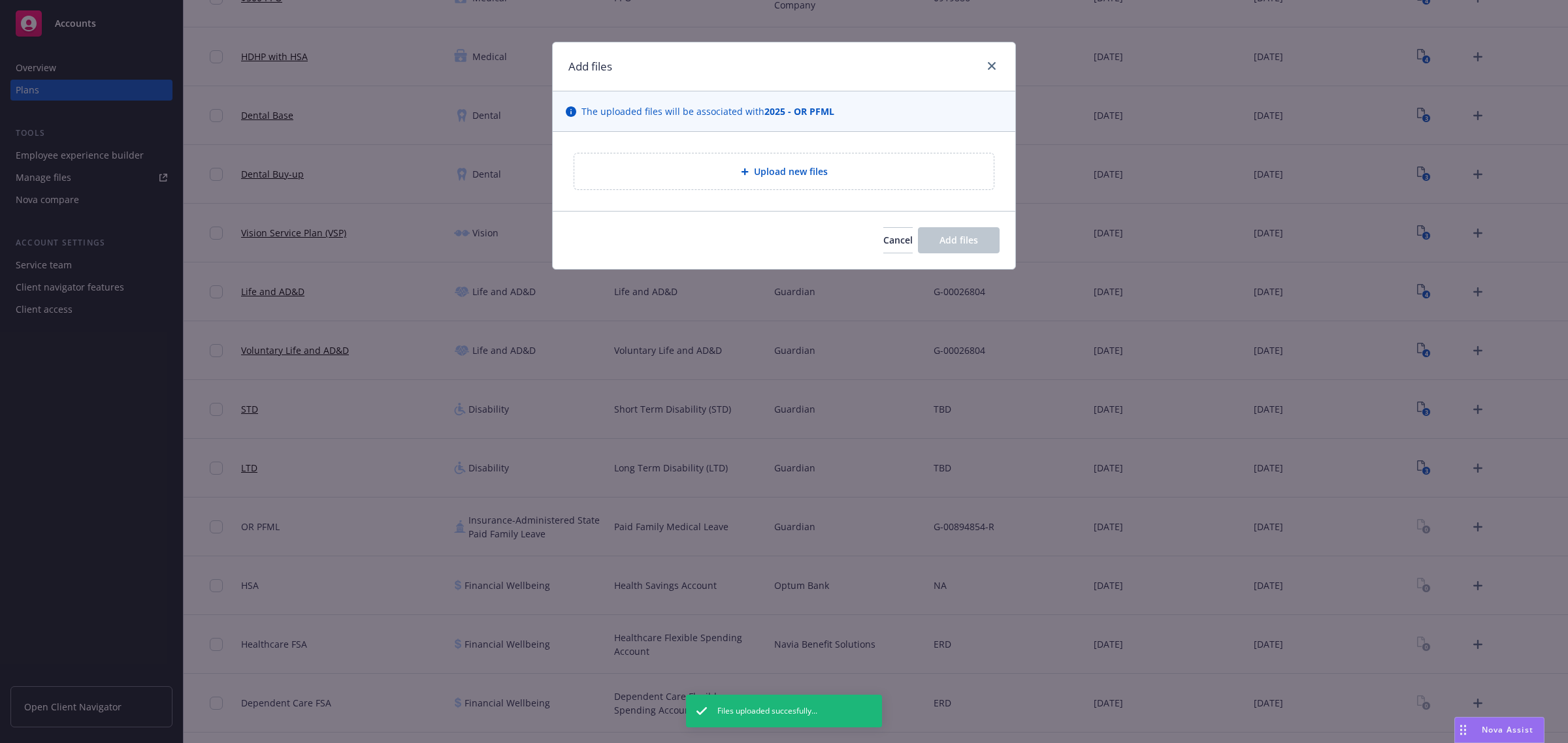
click at [651, 175] on div "Upload new files" at bounding box center [784, 172] width 399 height 15
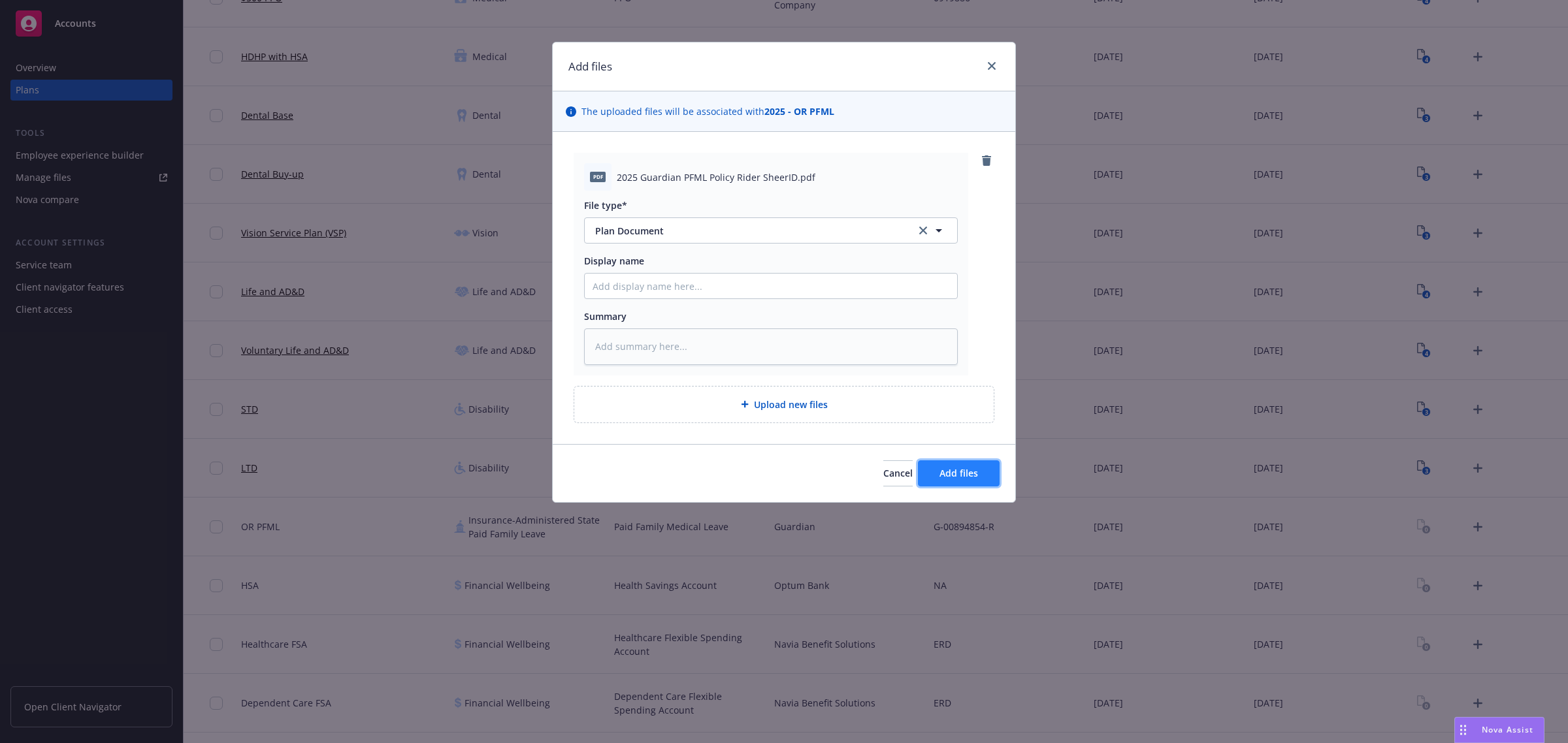
click at [951, 481] on button "Add files" at bounding box center [959, 473] width 82 height 26
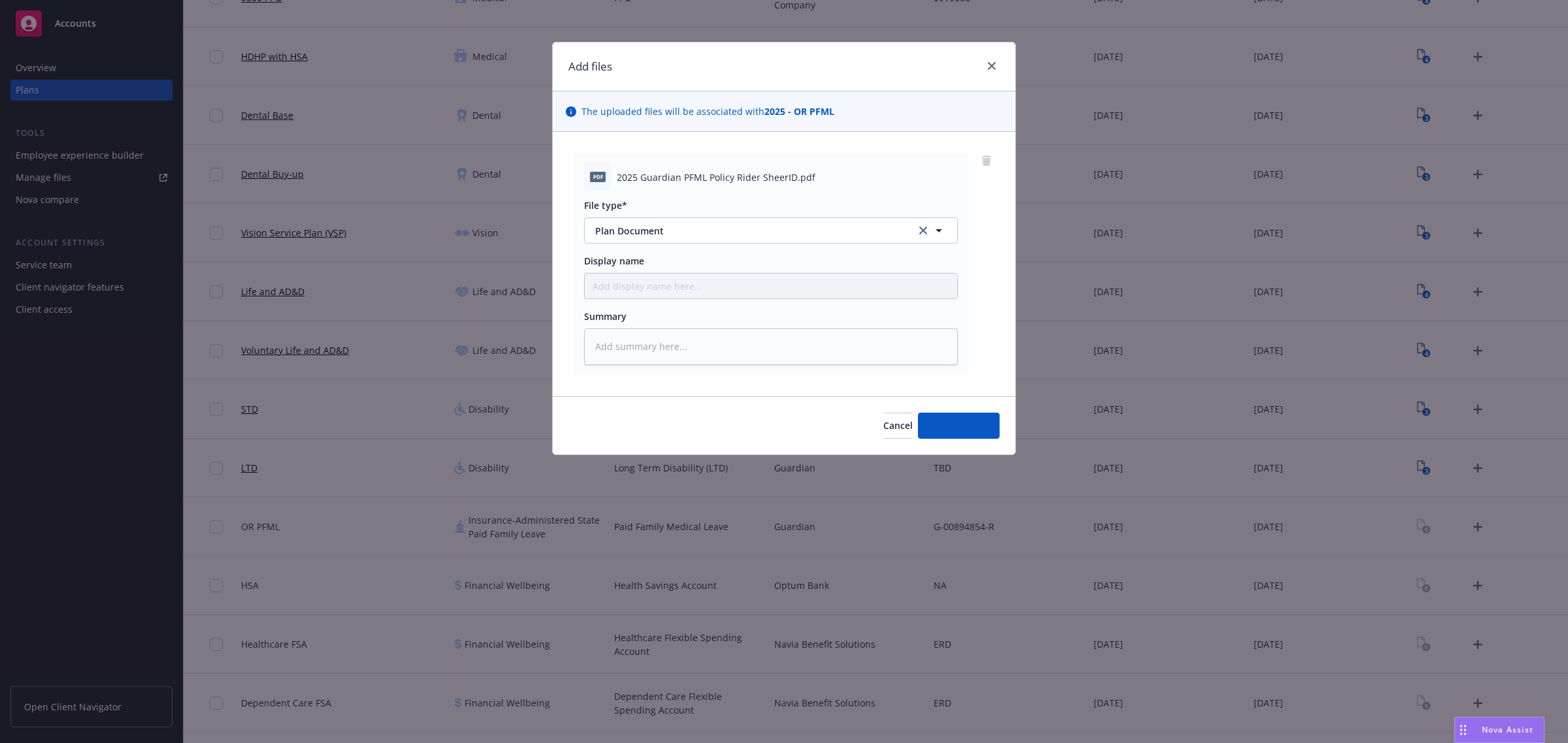
type textarea "x"
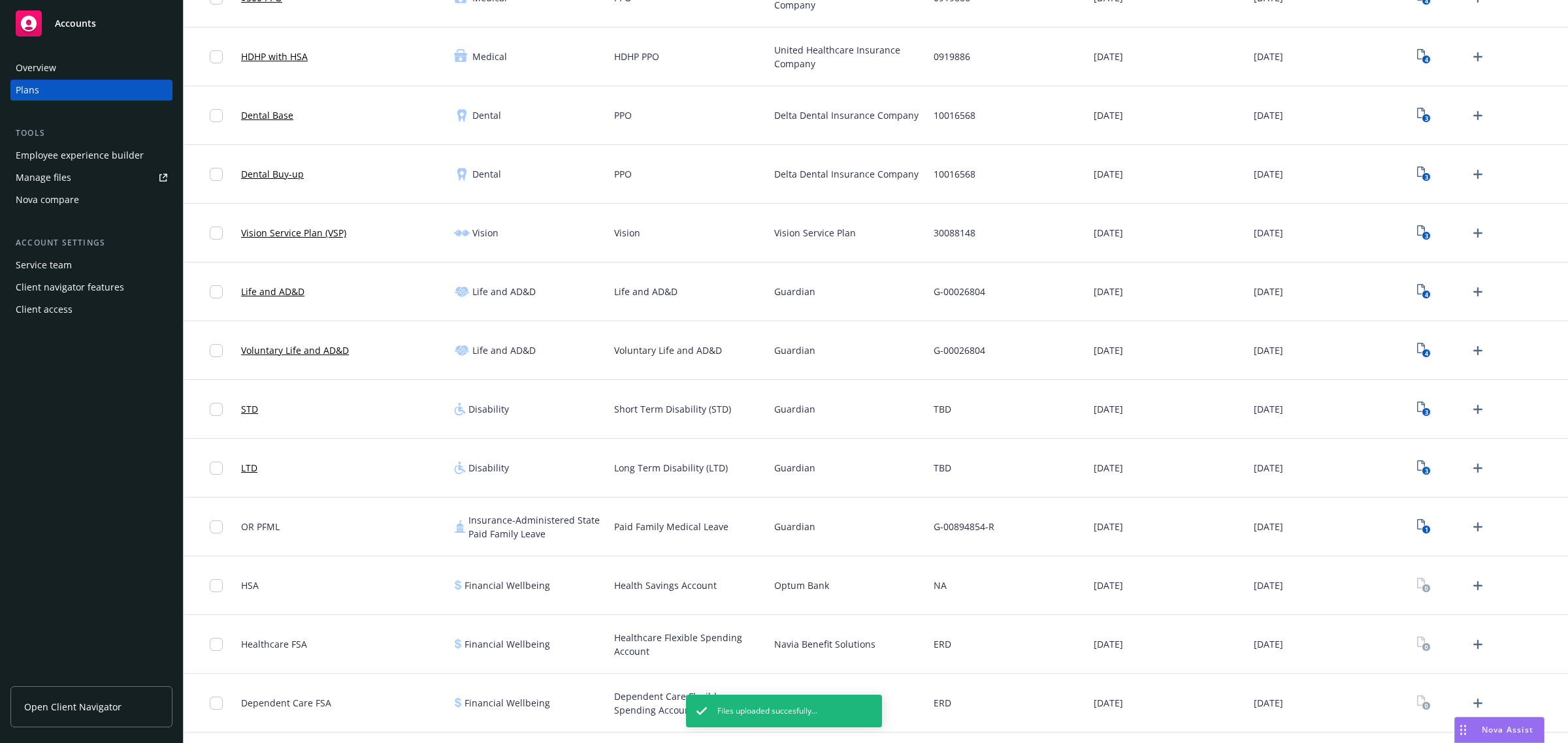
scroll to position [383, 0]
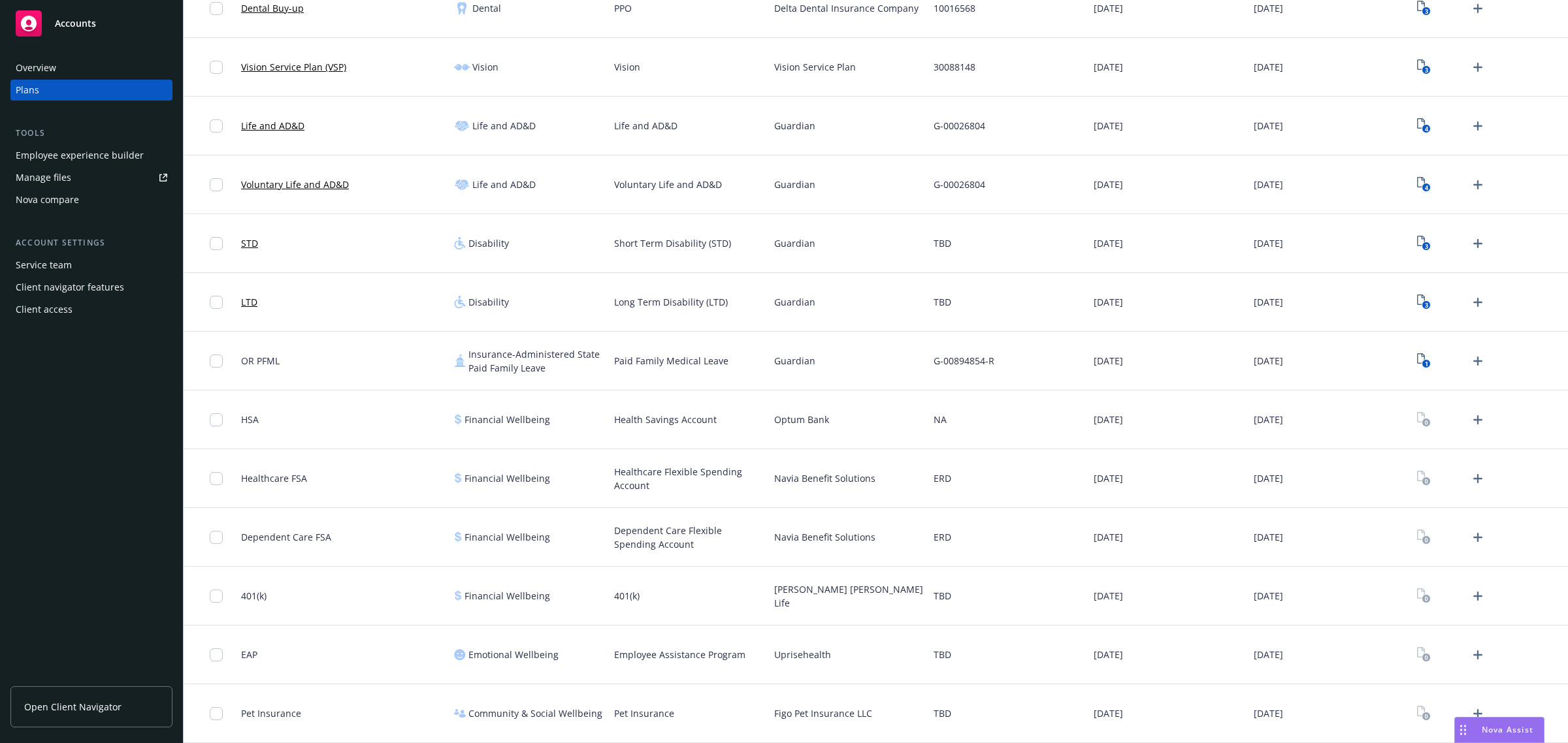
click at [112, 154] on div "Employee experience builder" at bounding box center [80, 155] width 128 height 21
